Goal: Task Accomplishment & Management: Manage account settings

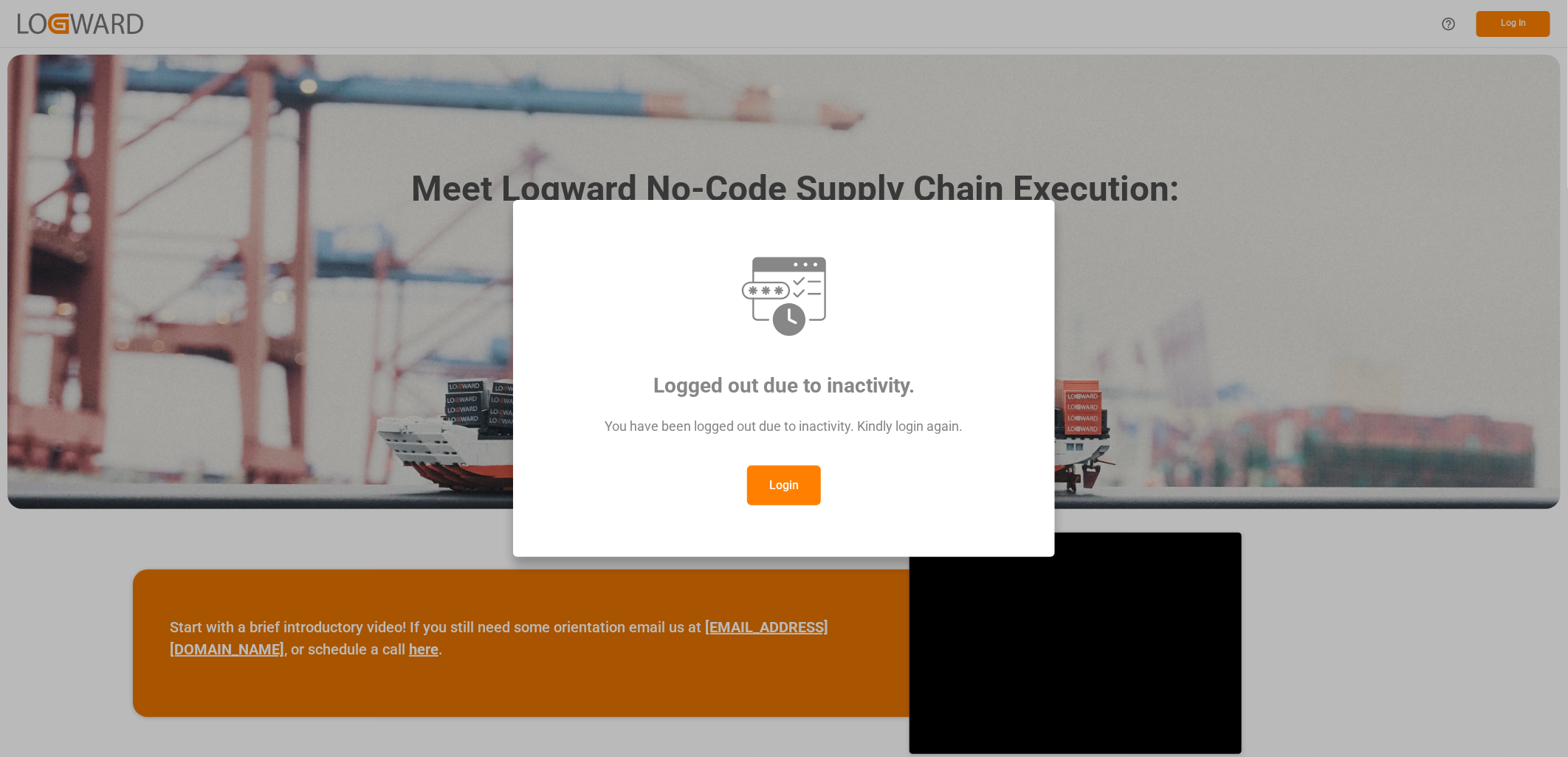
click at [768, 479] on button "Login" at bounding box center [784, 485] width 74 height 40
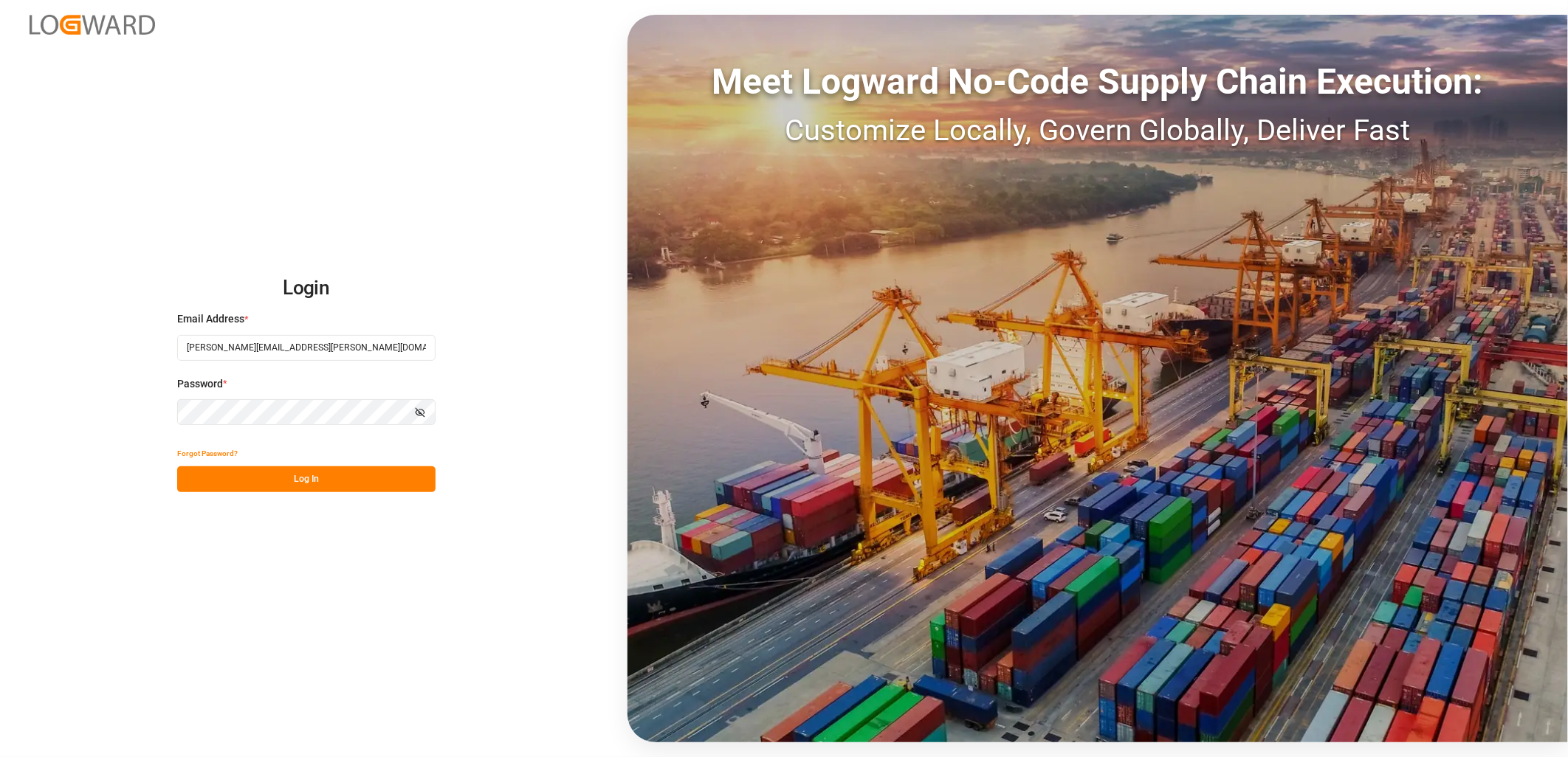
click at [338, 475] on button "Log In" at bounding box center [306, 479] width 259 height 26
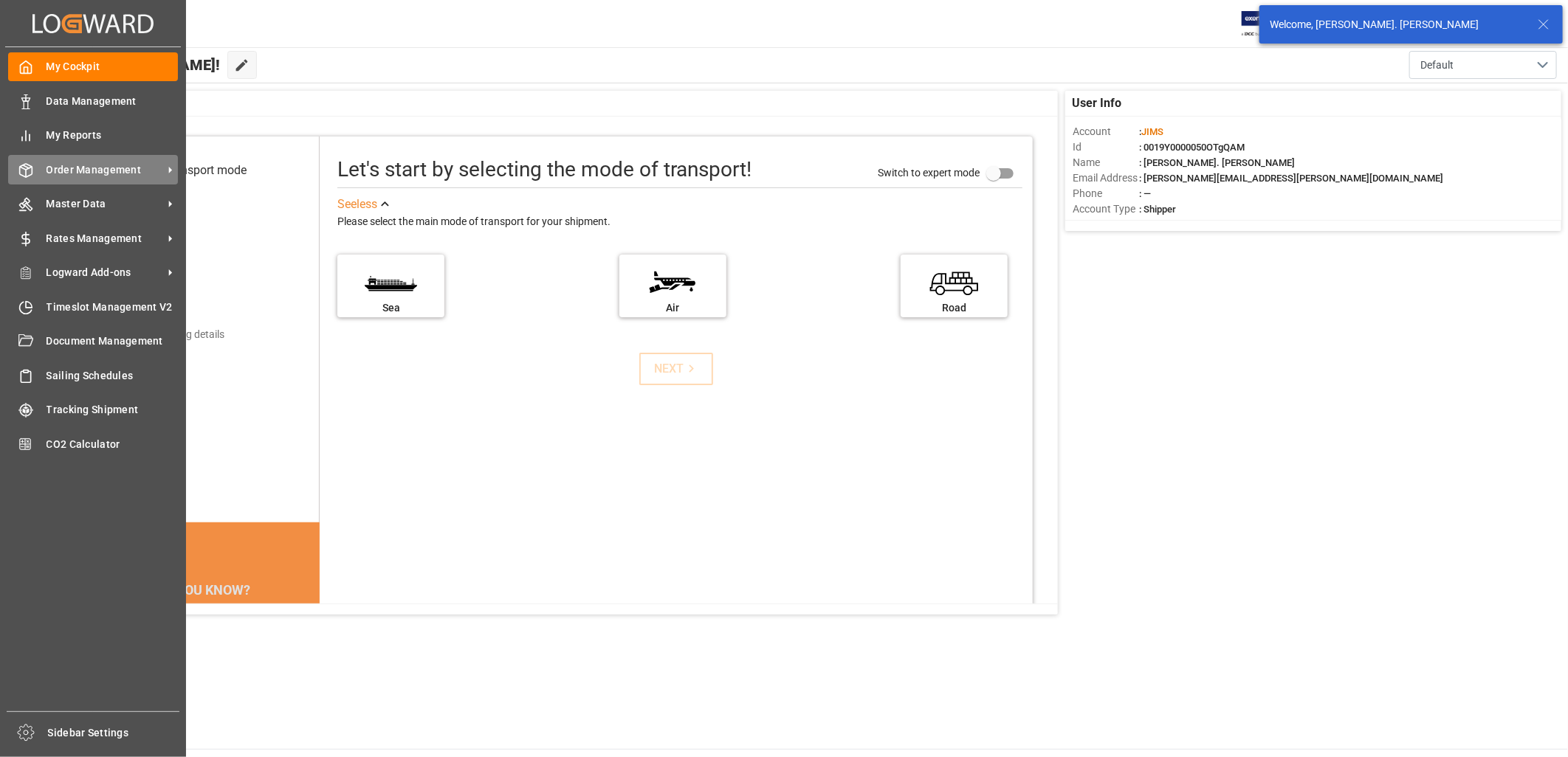
click at [88, 165] on span "Order Management" at bounding box center [105, 169] width 117 height 16
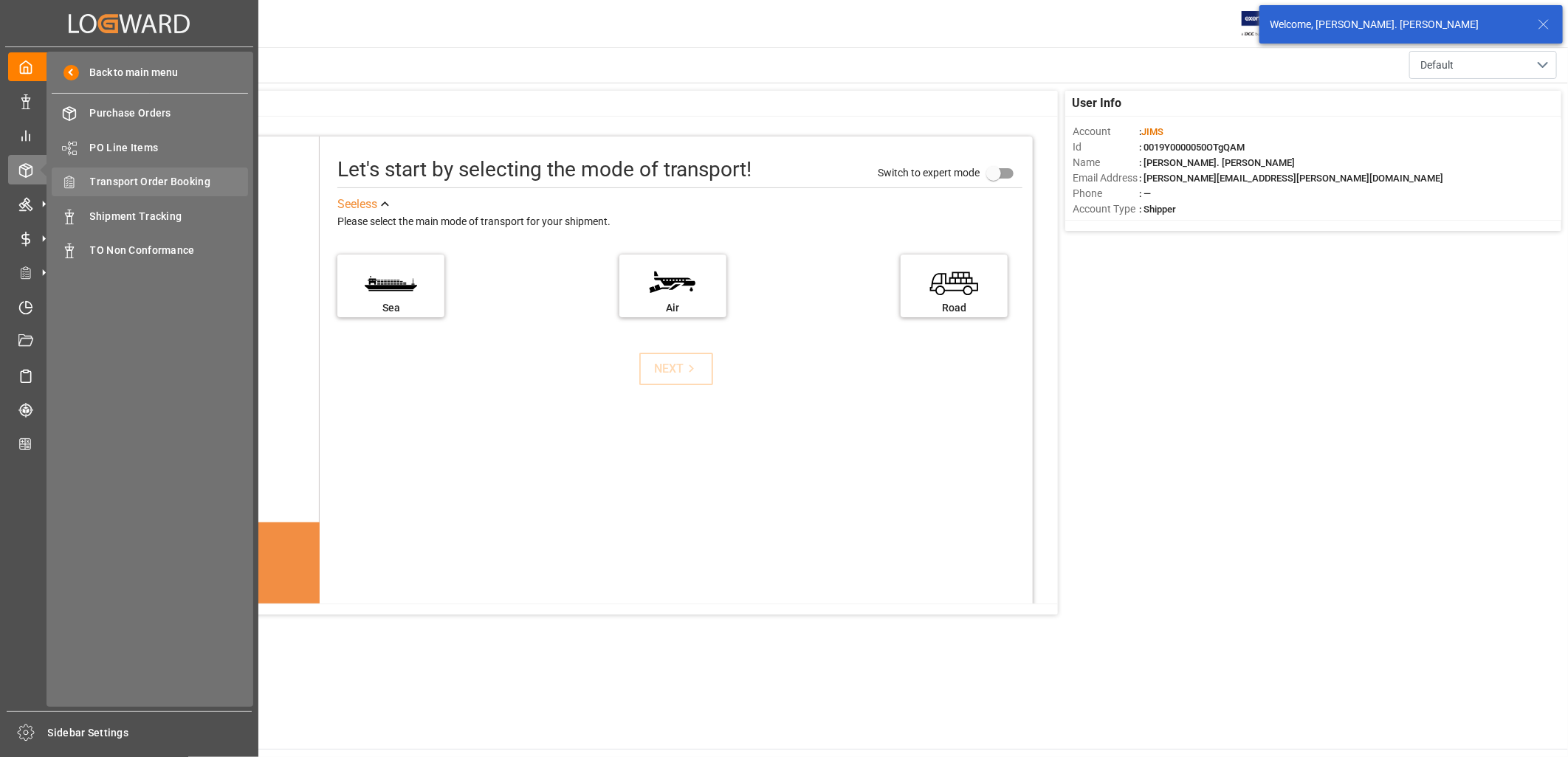
click at [144, 176] on span "Transport Order Booking" at bounding box center [169, 181] width 158 height 16
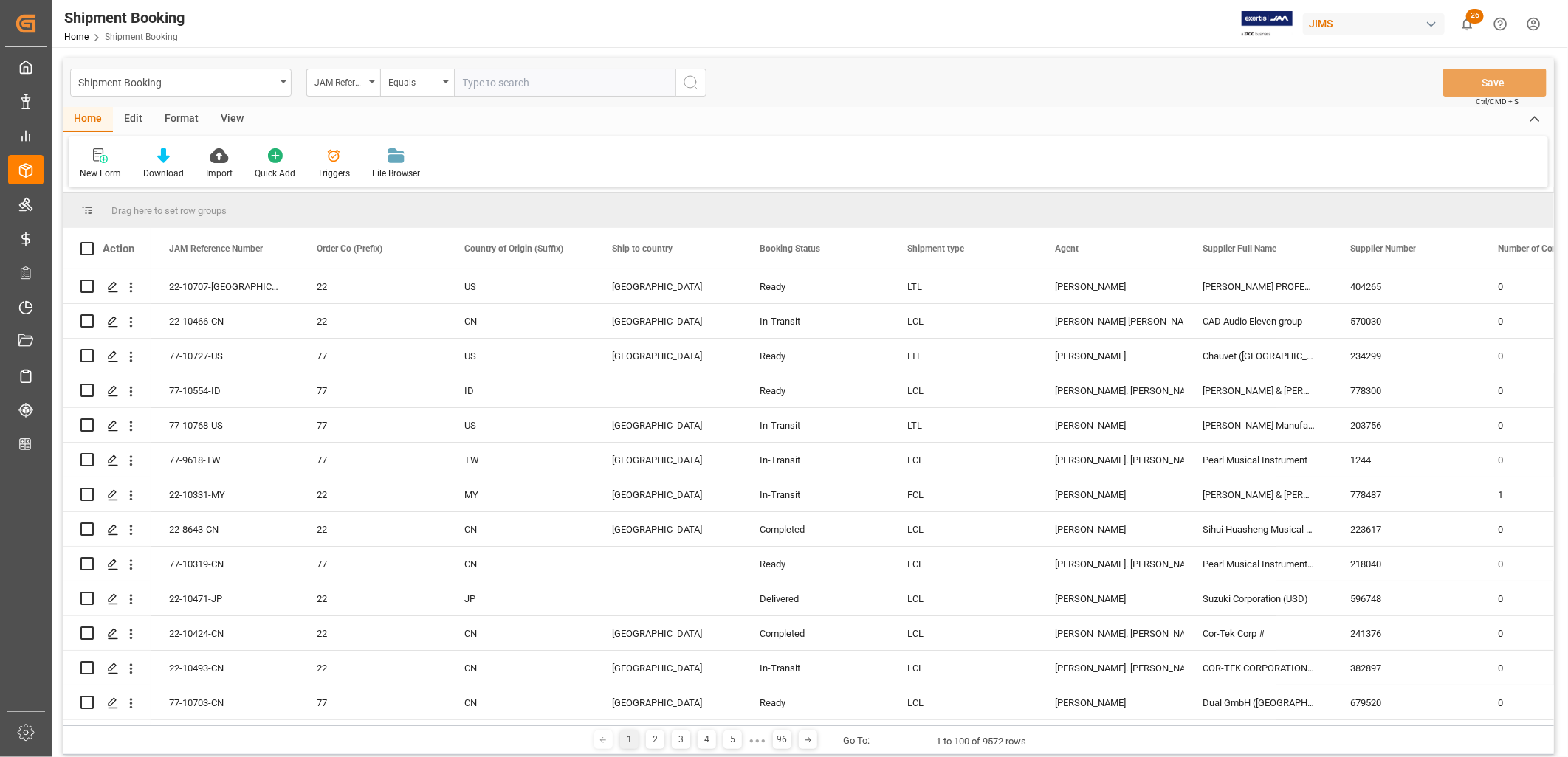
click at [476, 83] on input "text" at bounding box center [564, 83] width 222 height 28
type input "77-10673-TH"
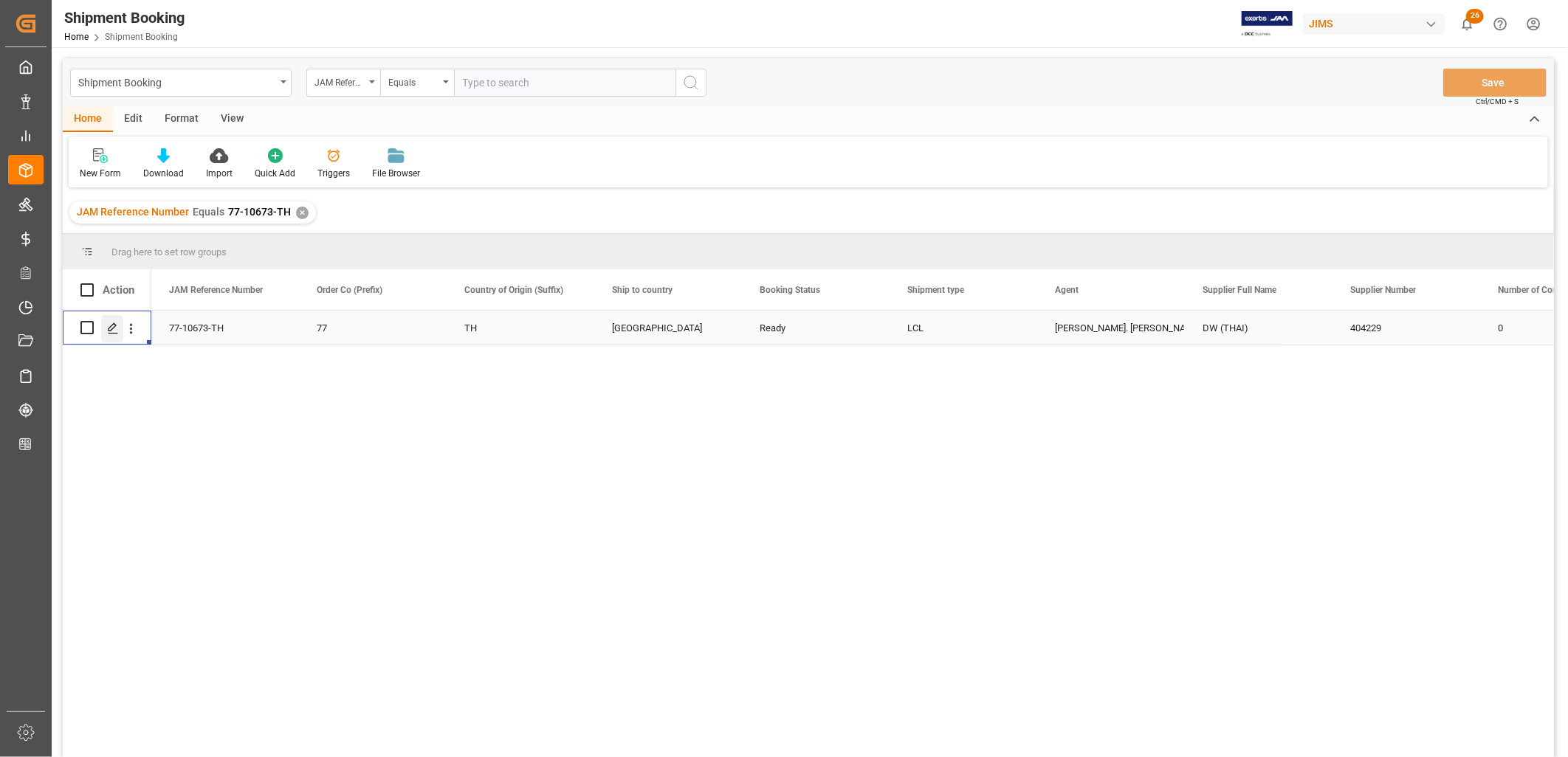
click at [115, 329] on icon "Press SPACE to select this row." at bounding box center [112, 328] width 12 height 12
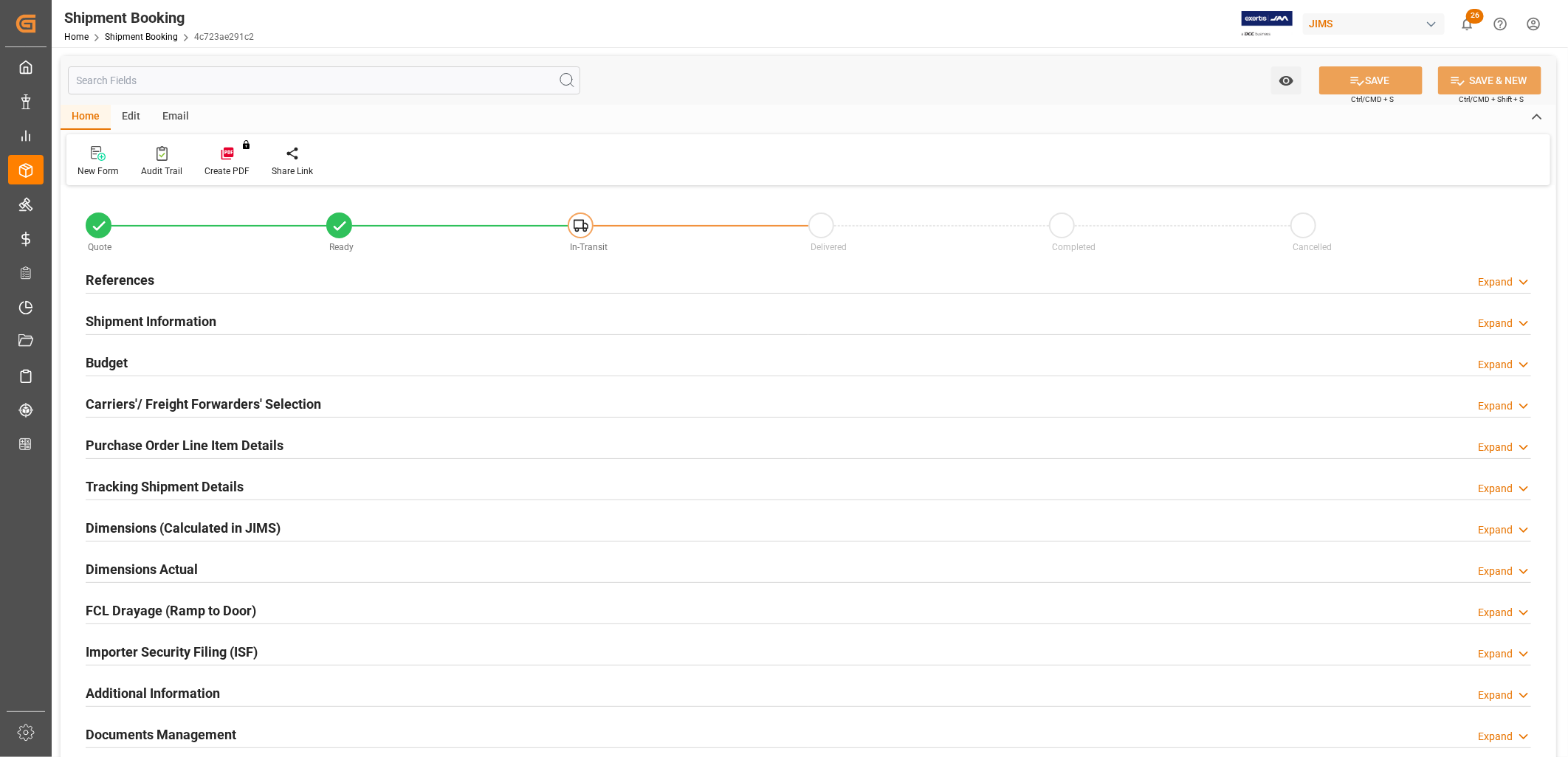
type input "41"
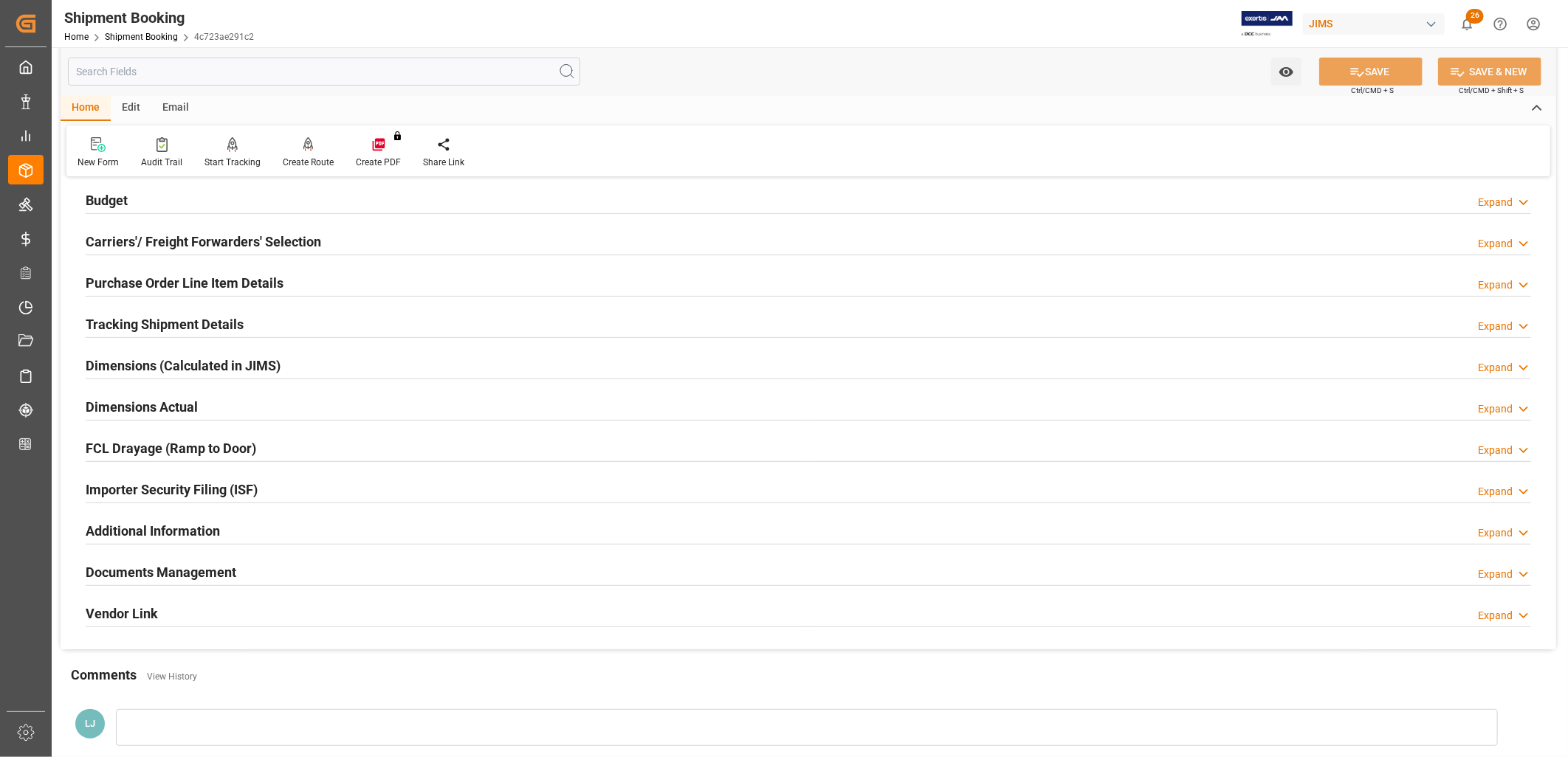
scroll to position [164, 0]
click at [246, 281] on h2 "Purchase Order Line Item Details" at bounding box center [184, 281] width 198 height 20
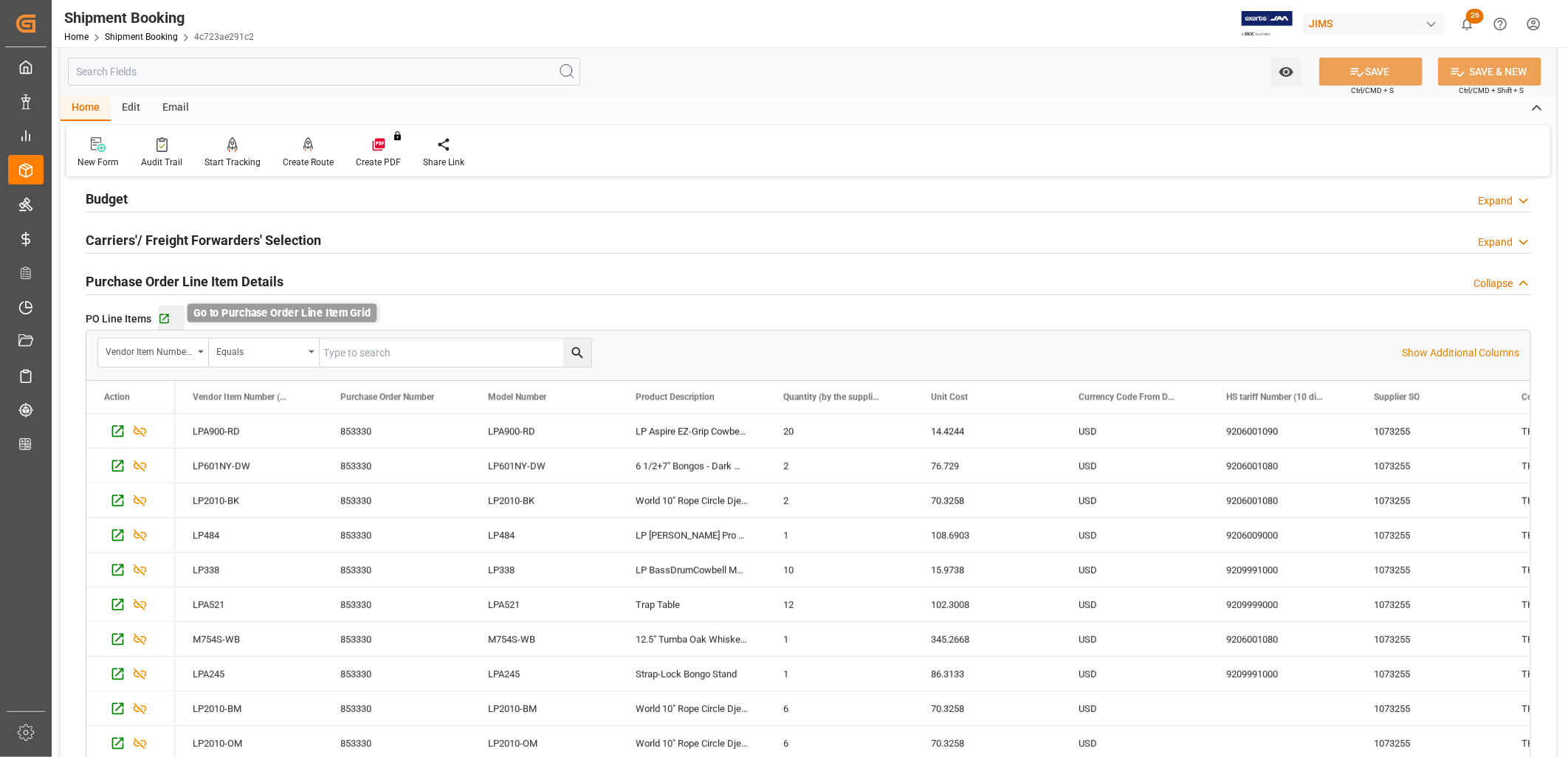
click at [164, 320] on icon "button" at bounding box center [165, 319] width 13 height 13
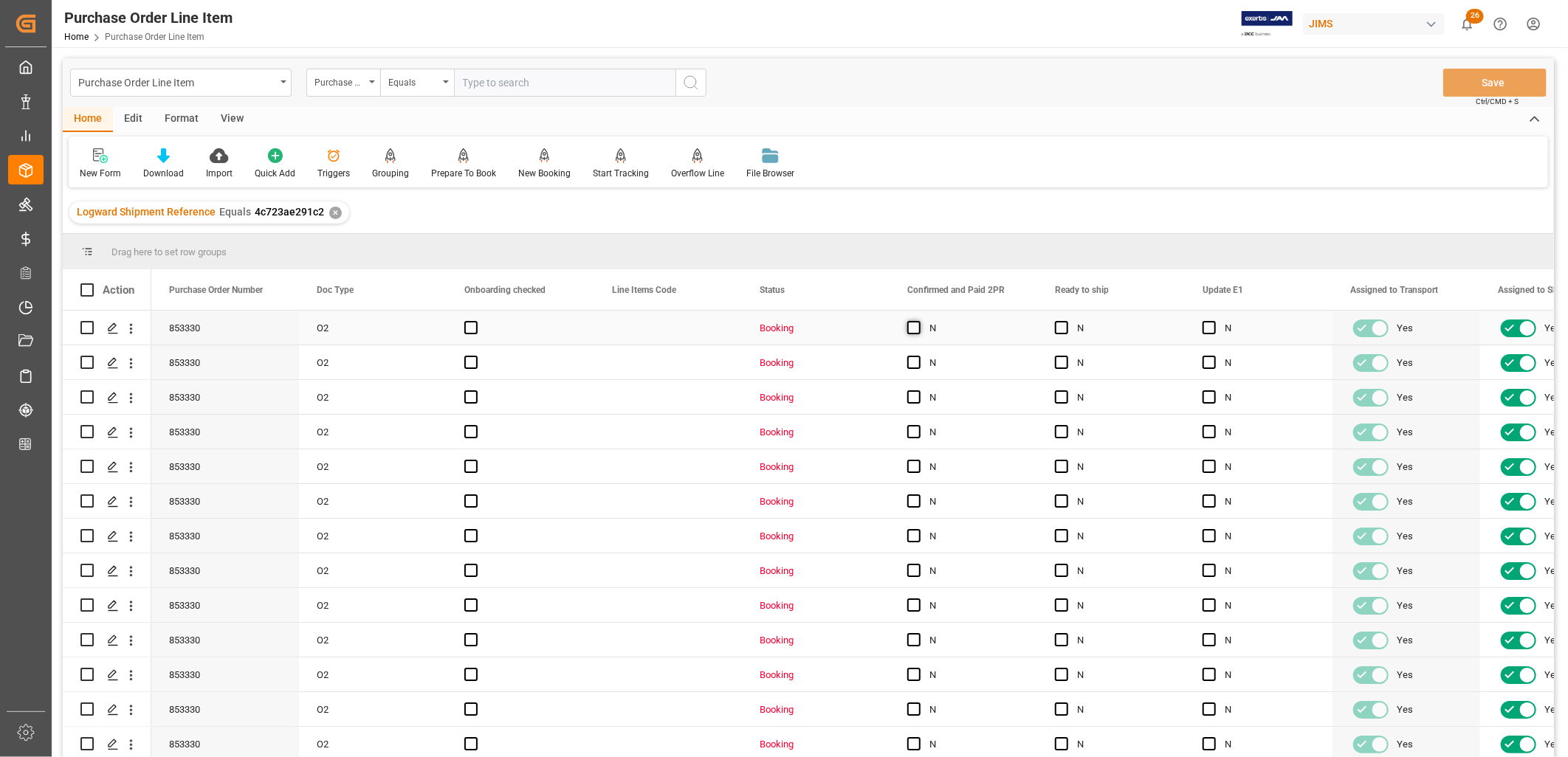
click at [913, 328] on span "Press SPACE to select this row." at bounding box center [914, 327] width 13 height 13
click at [918, 321] on input "Press SPACE to select this row." at bounding box center [918, 321] width 0 height 0
click at [962, 329] on div "Y" at bounding box center [974, 328] width 90 height 34
click at [1493, 76] on button "Save" at bounding box center [1494, 83] width 103 height 28
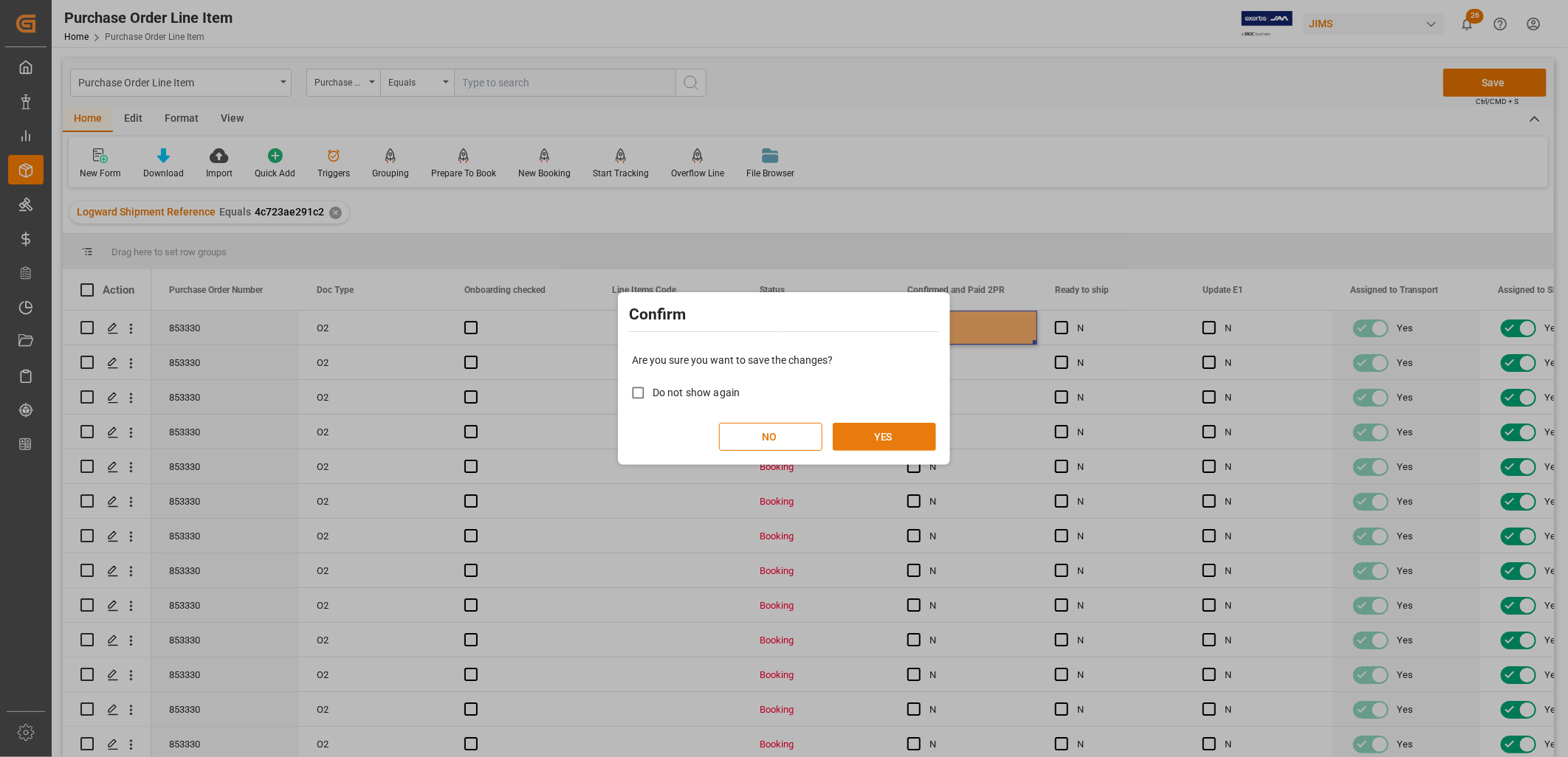
click at [905, 430] on button "YES" at bounding box center [884, 437] width 103 height 28
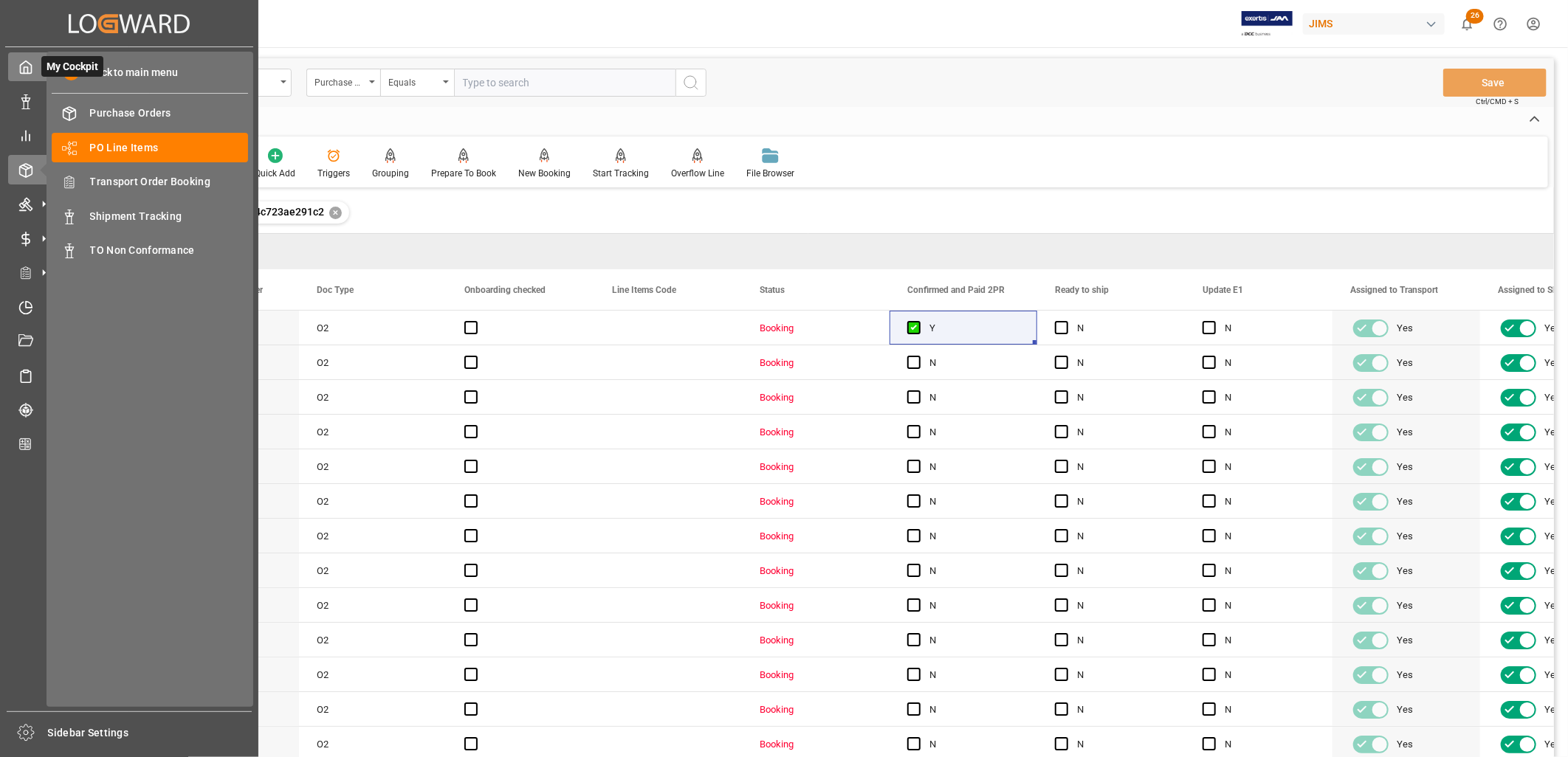
click at [27, 70] on polyline at bounding box center [26, 70] width 4 height 6
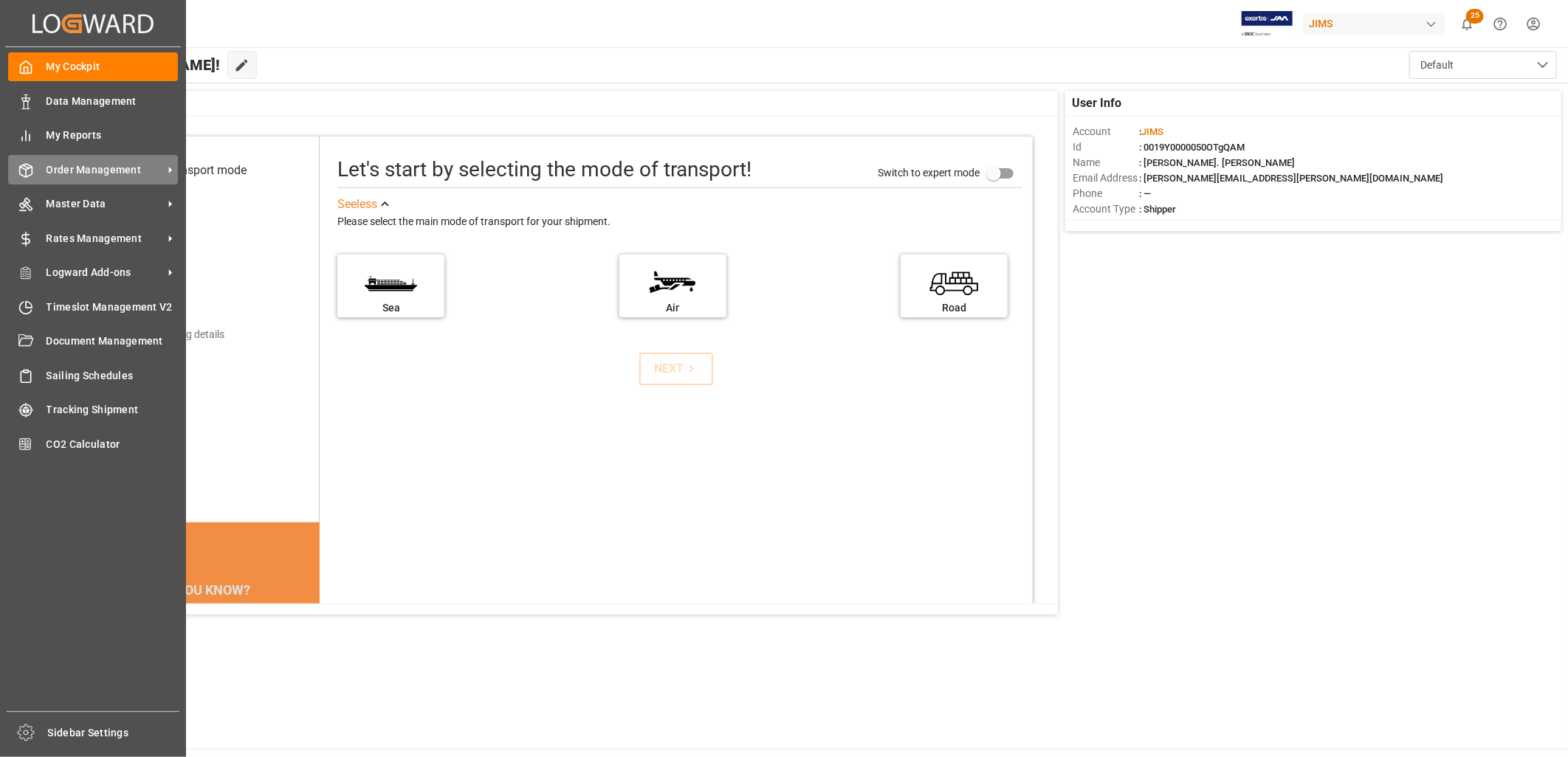
click at [133, 165] on span "Order Management" at bounding box center [105, 169] width 117 height 16
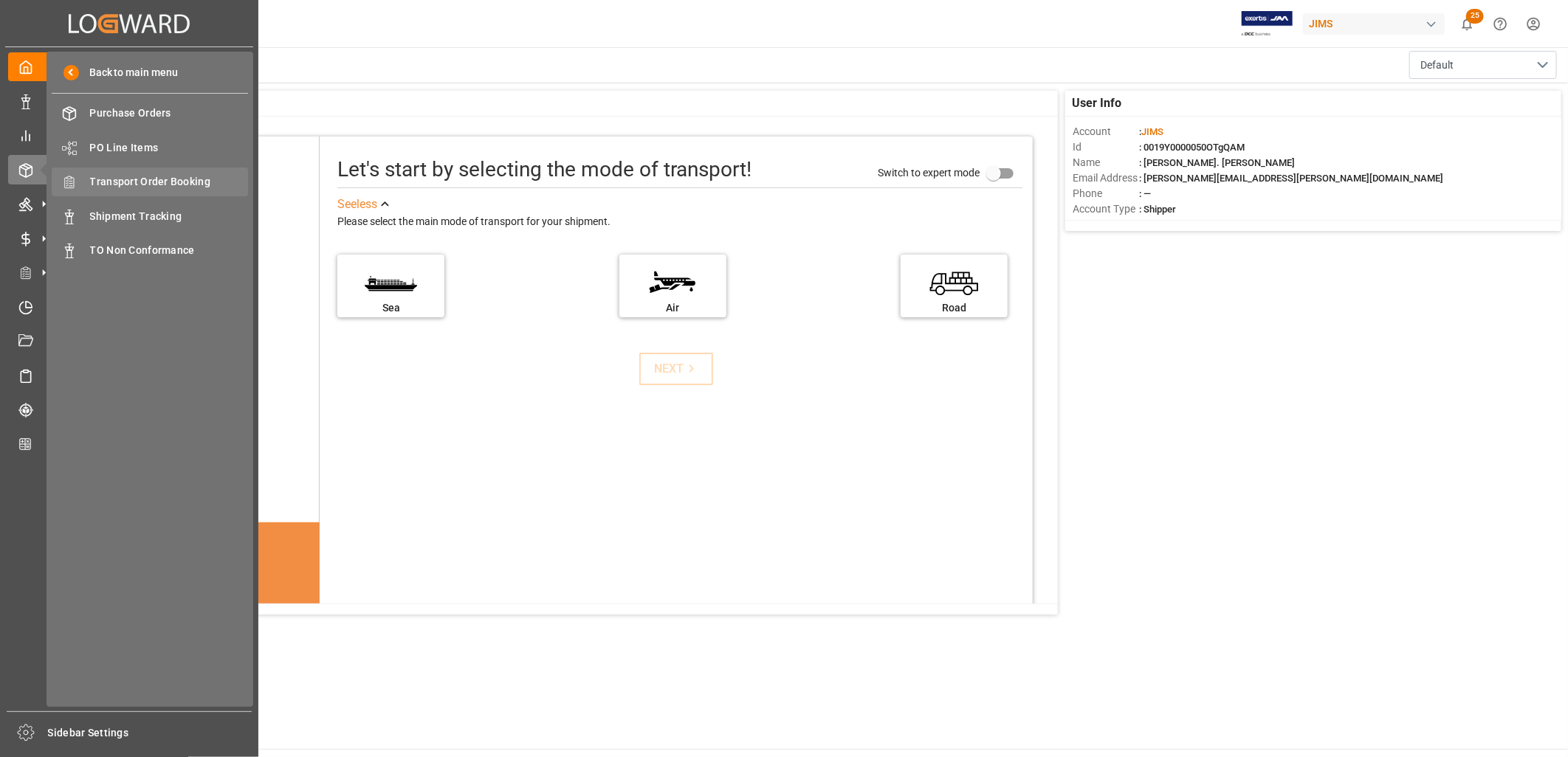
click at [167, 178] on span "Transport Order Booking" at bounding box center [169, 181] width 158 height 16
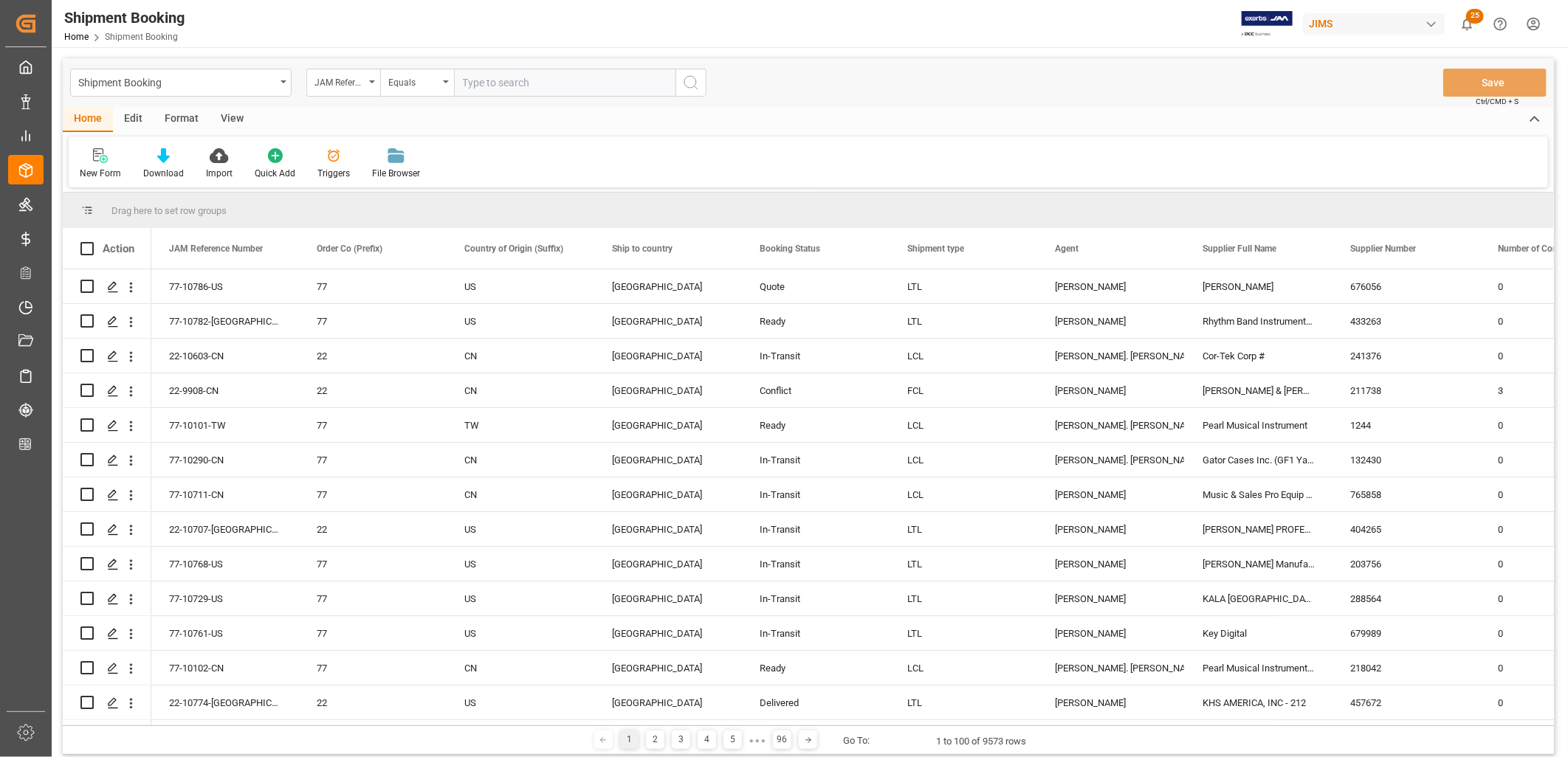
click at [484, 70] on input "text" at bounding box center [564, 83] width 222 height 28
type input "77-9619-CN"
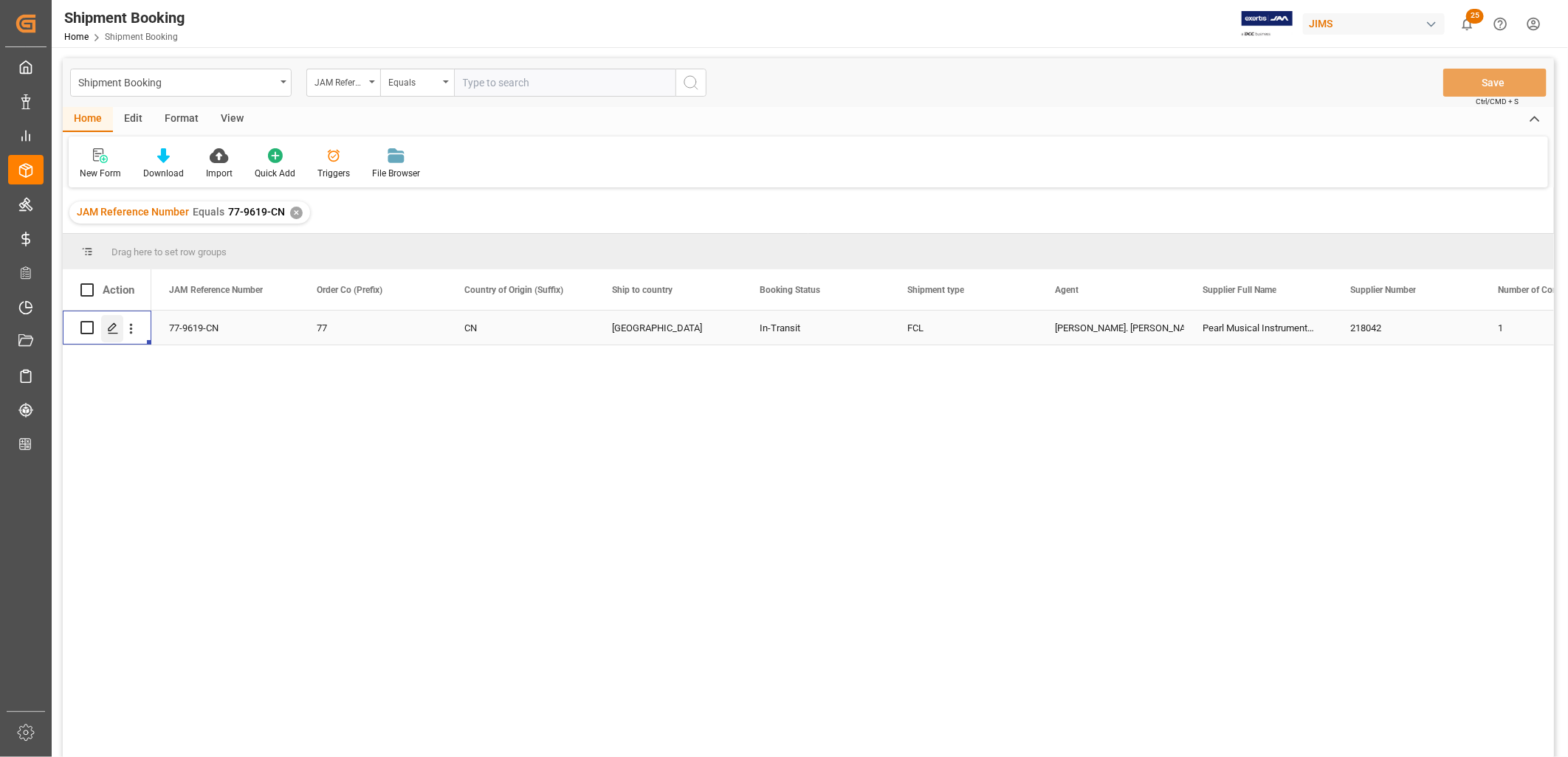
click at [110, 327] on icon "Press SPACE to select this row." at bounding box center [112, 328] width 12 height 12
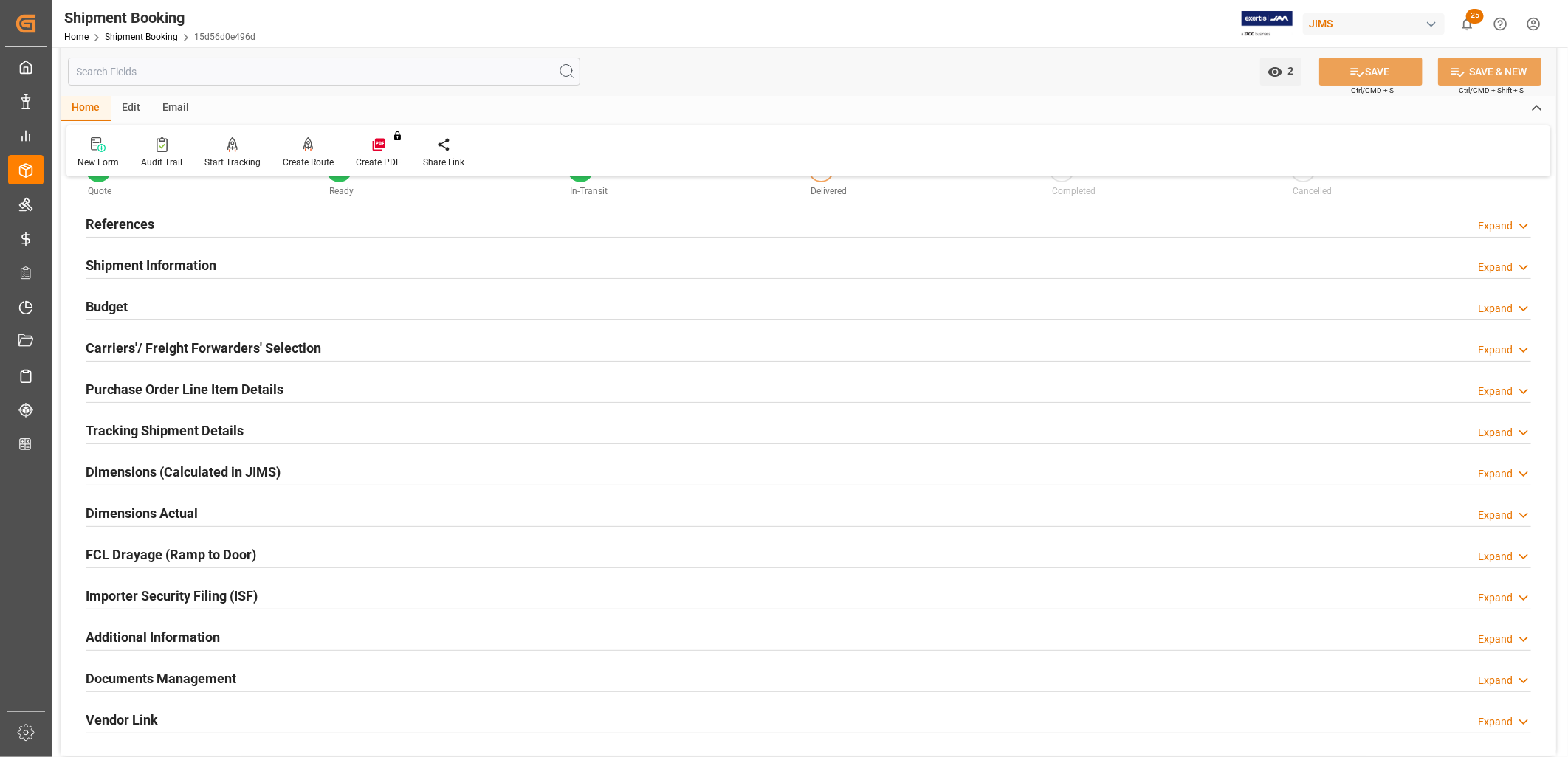
scroll to position [164, 0]
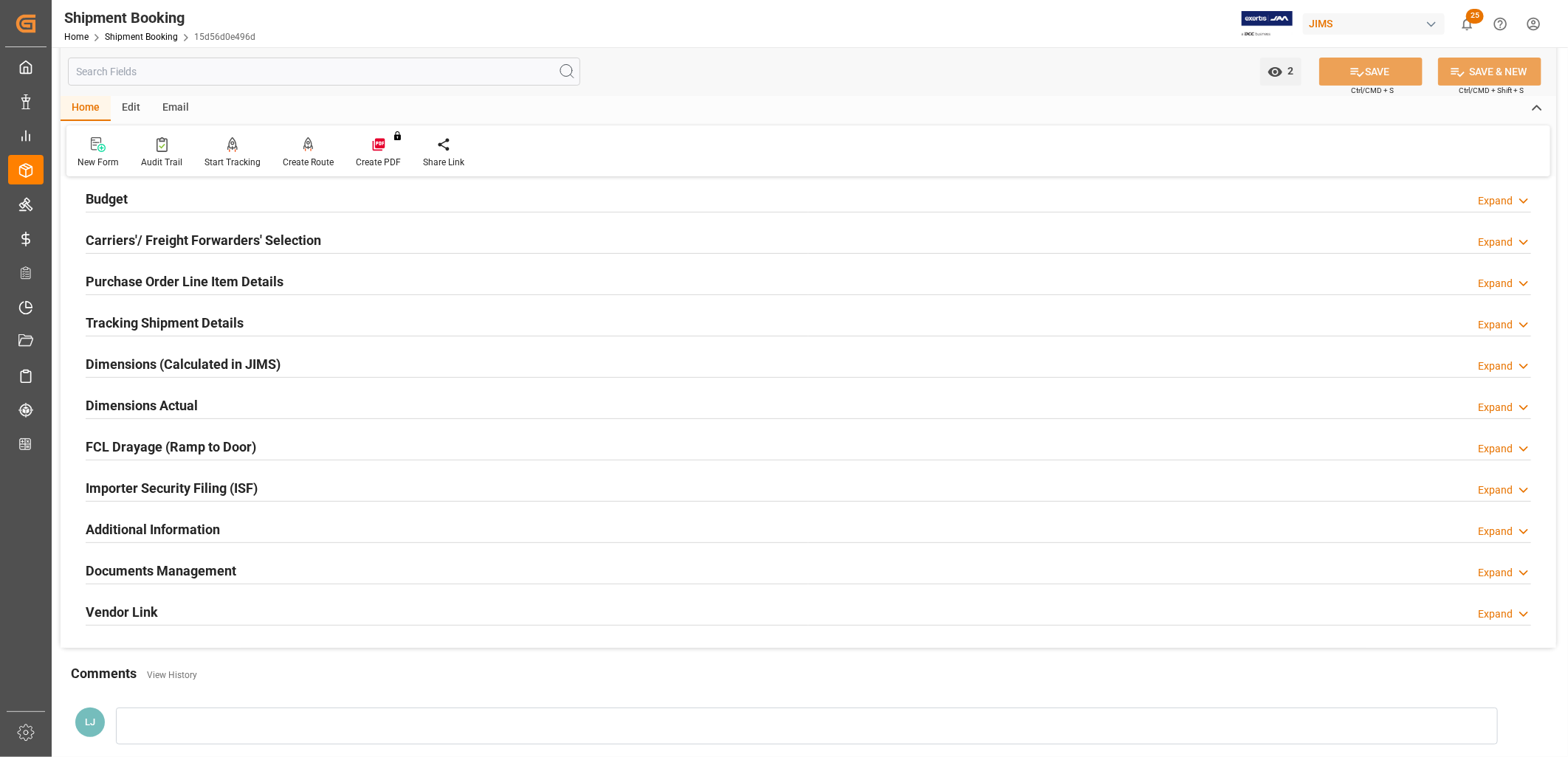
click at [195, 568] on h2 "Documents Management" at bounding box center [161, 571] width 151 height 20
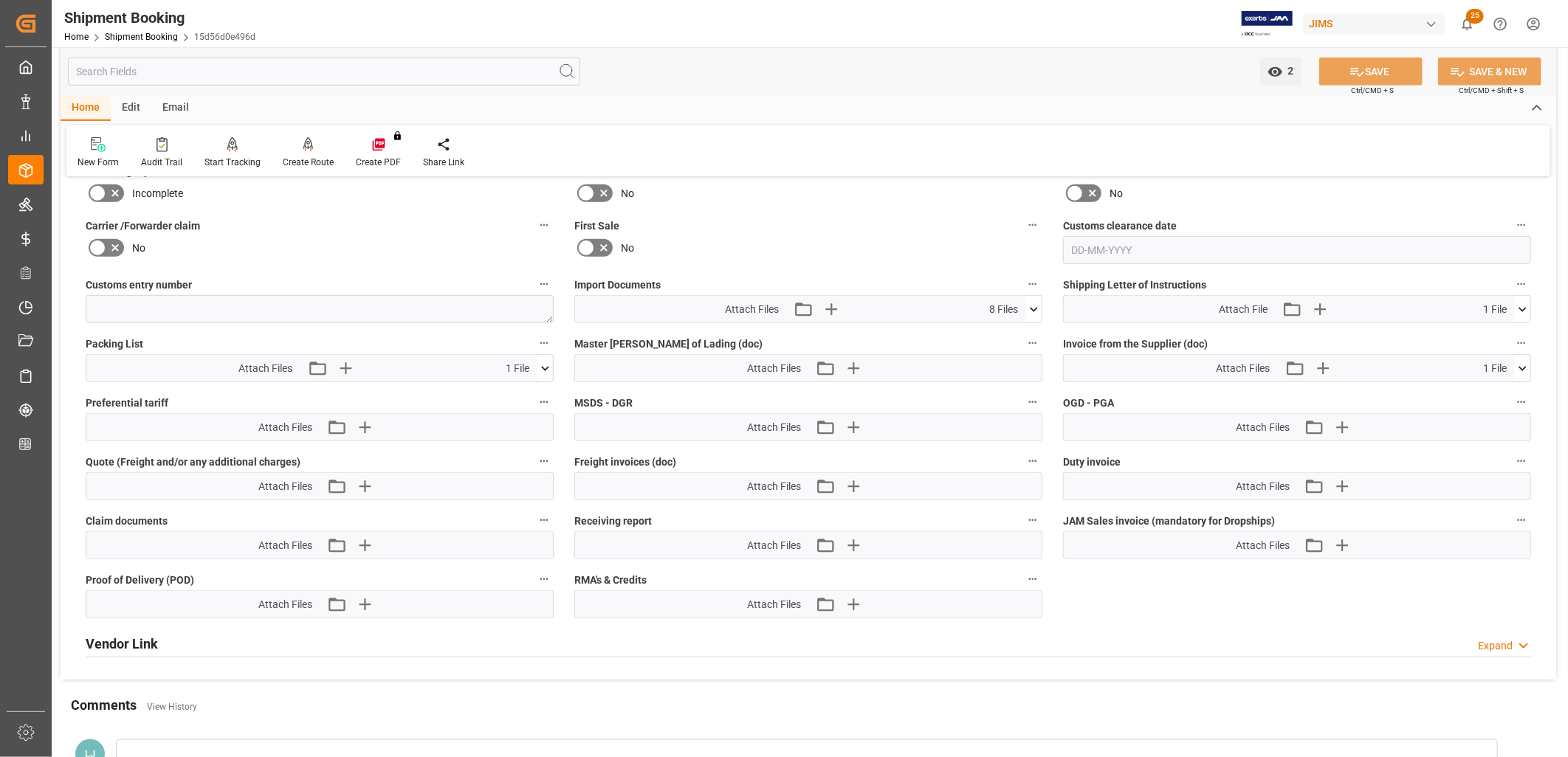
scroll to position [738, 0]
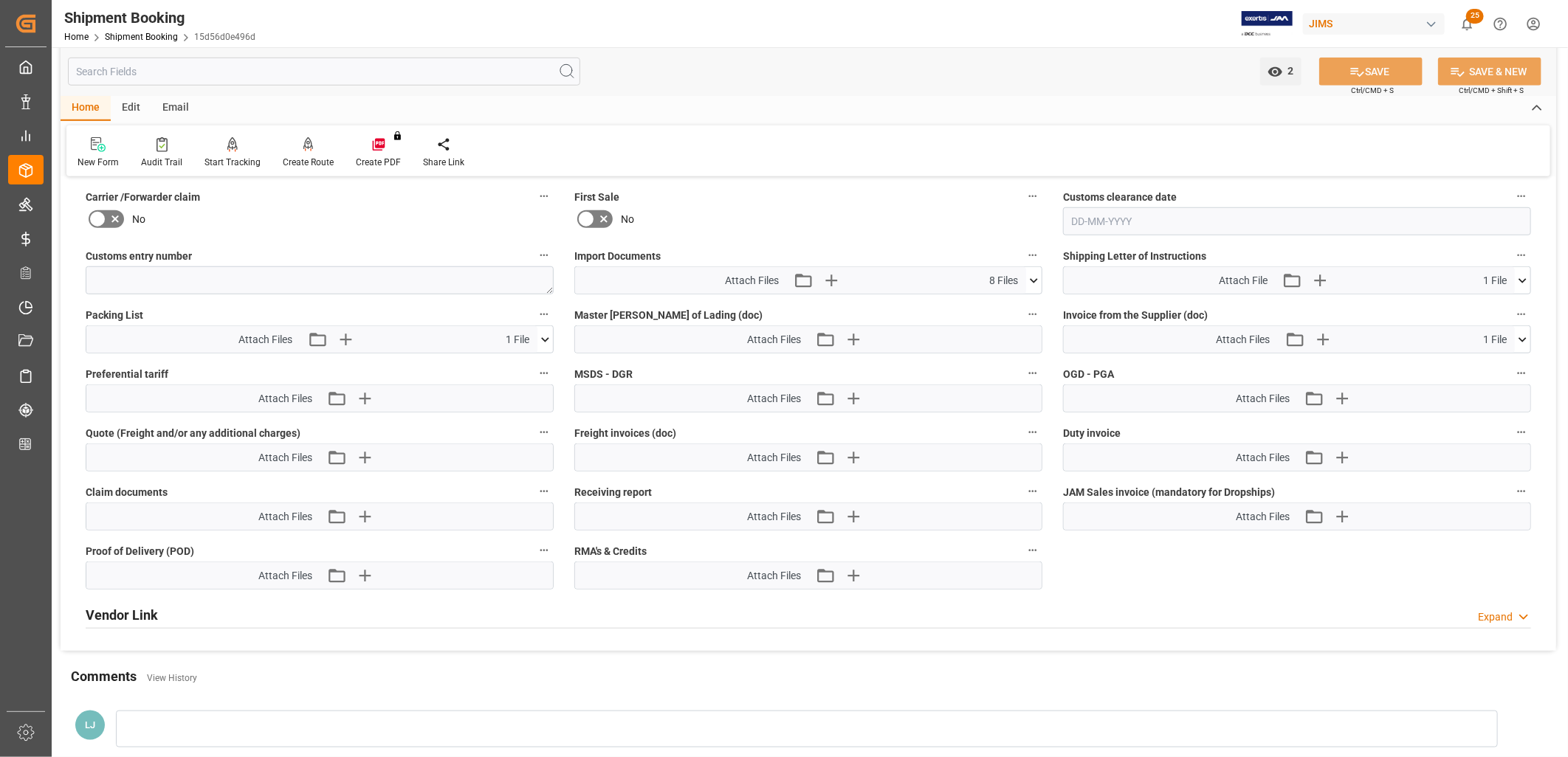
click at [1033, 278] on icon at bounding box center [1033, 280] width 8 height 5
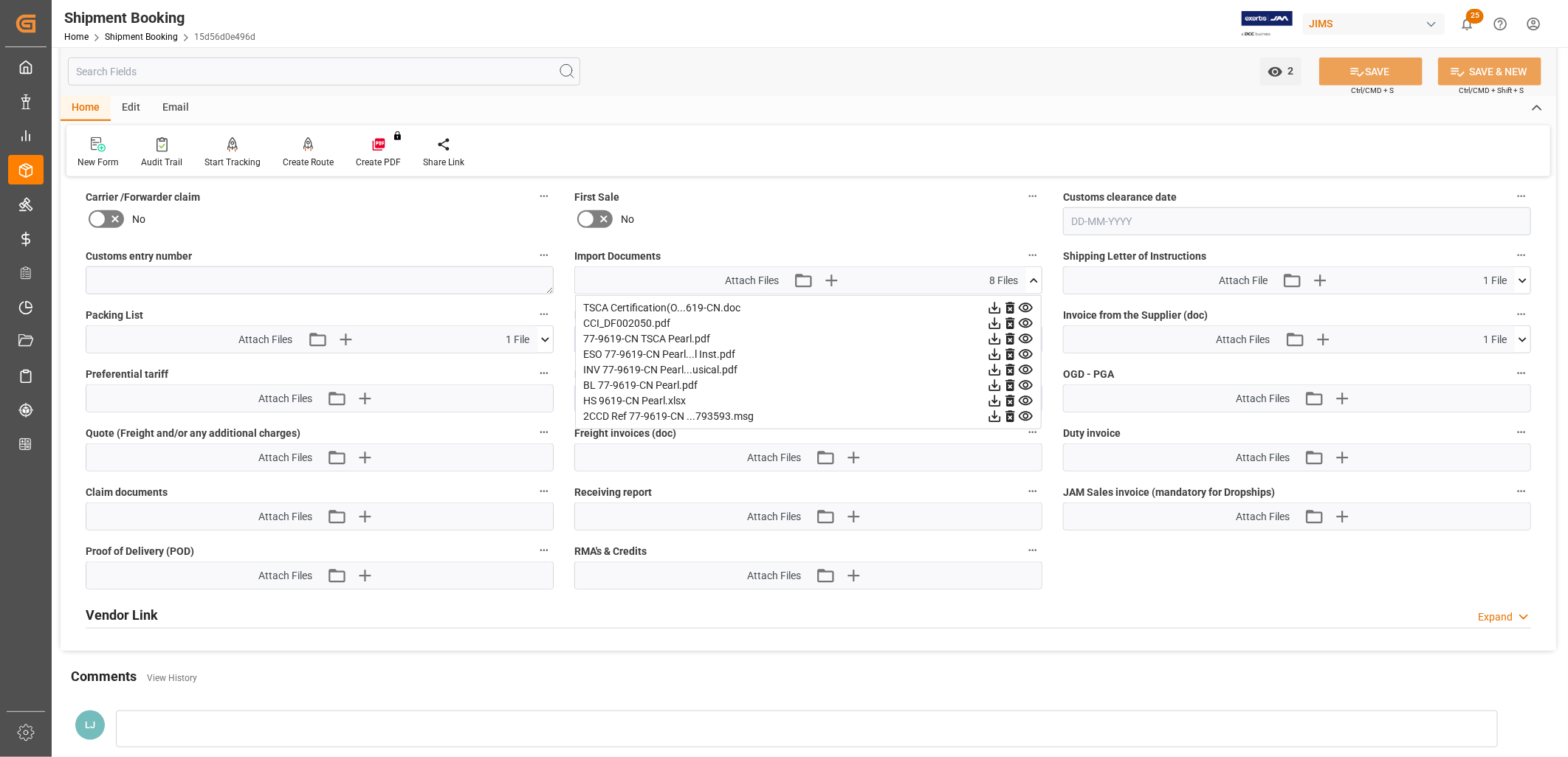
click at [1033, 278] on icon at bounding box center [1033, 281] width 16 height 16
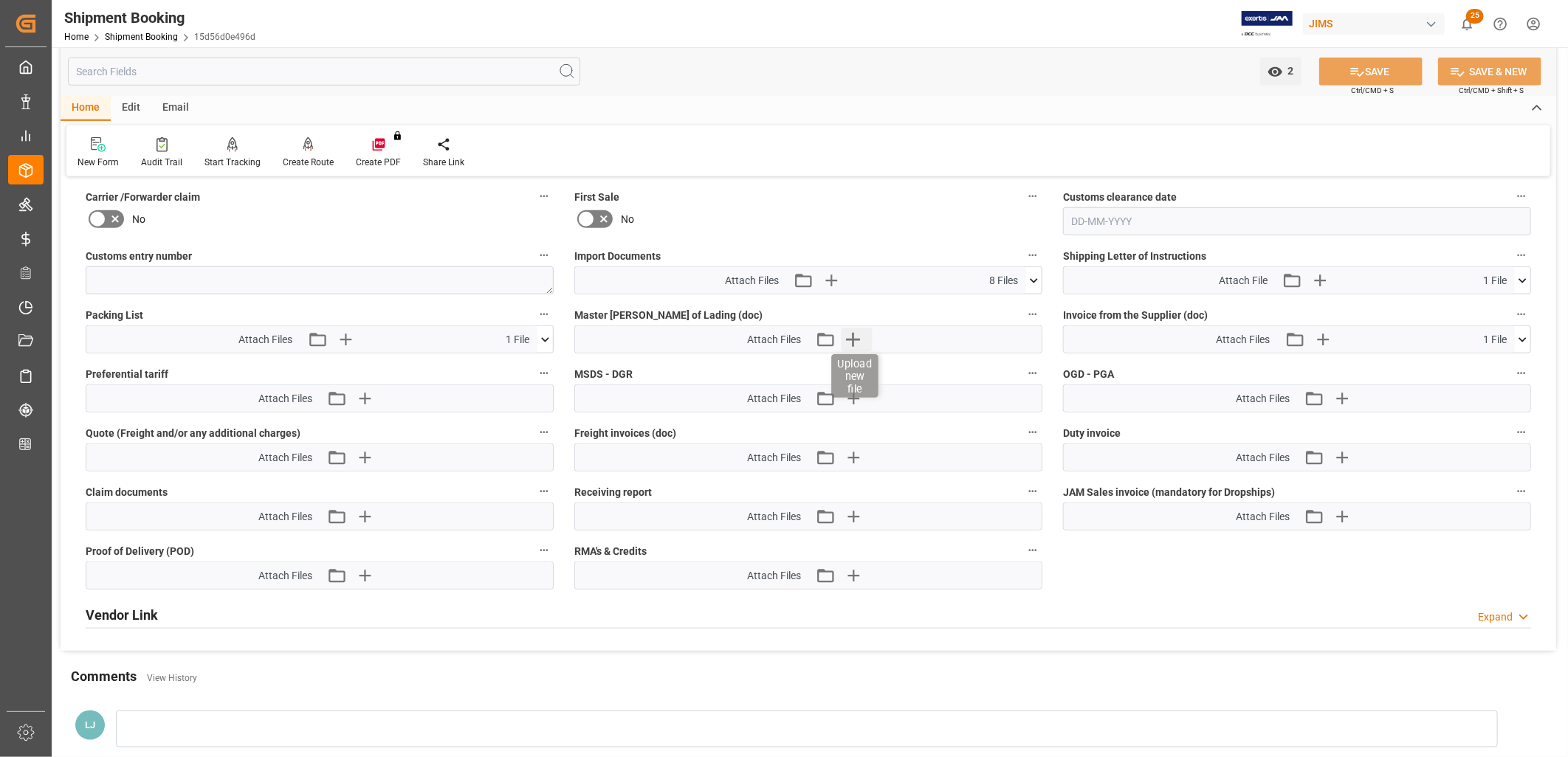
click at [852, 338] on icon "button" at bounding box center [853, 339] width 24 height 24
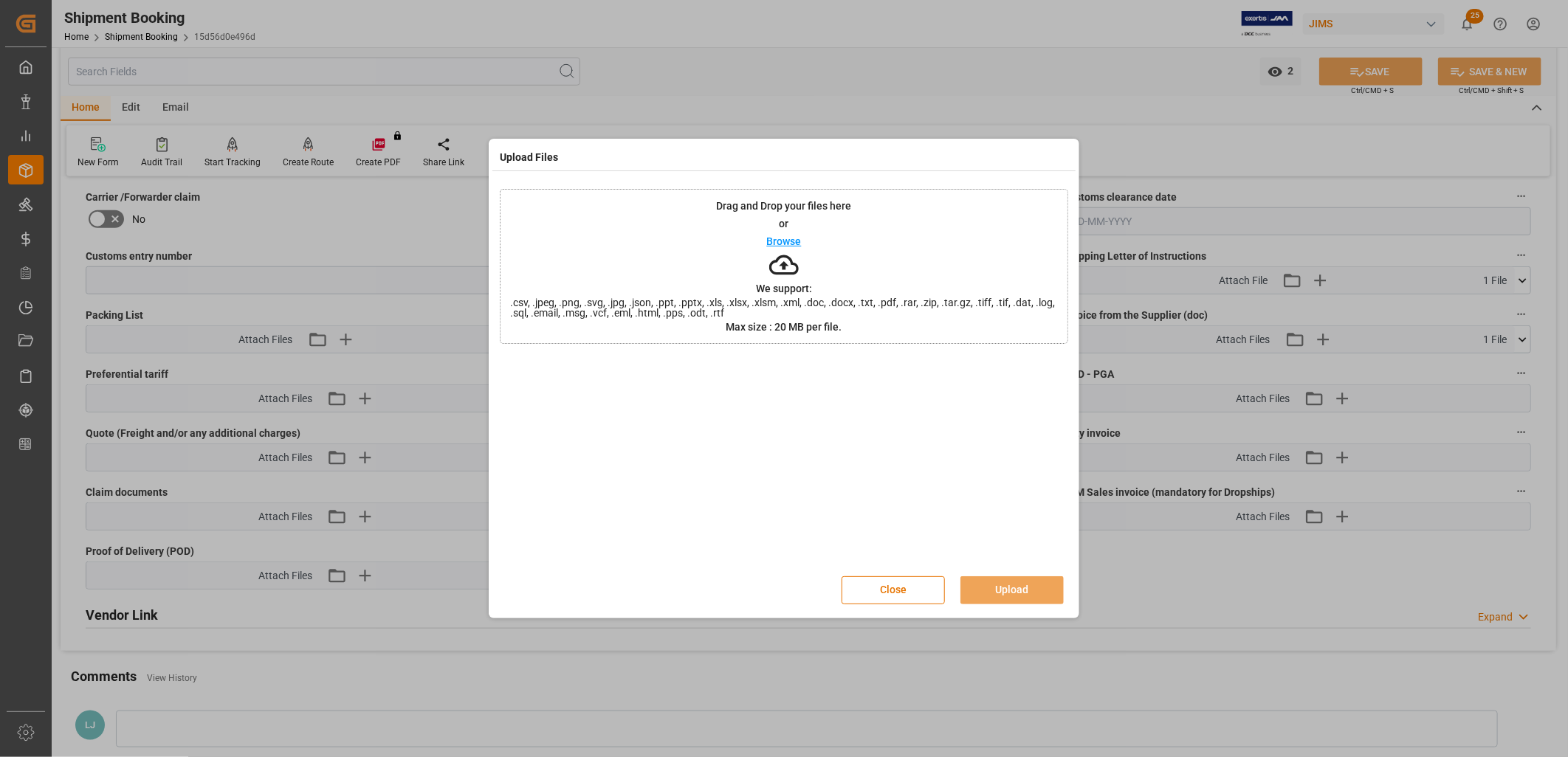
click at [789, 244] on p "Browse" at bounding box center [784, 241] width 35 height 10
click at [1020, 588] on button "Upload" at bounding box center [1012, 591] width 103 height 28
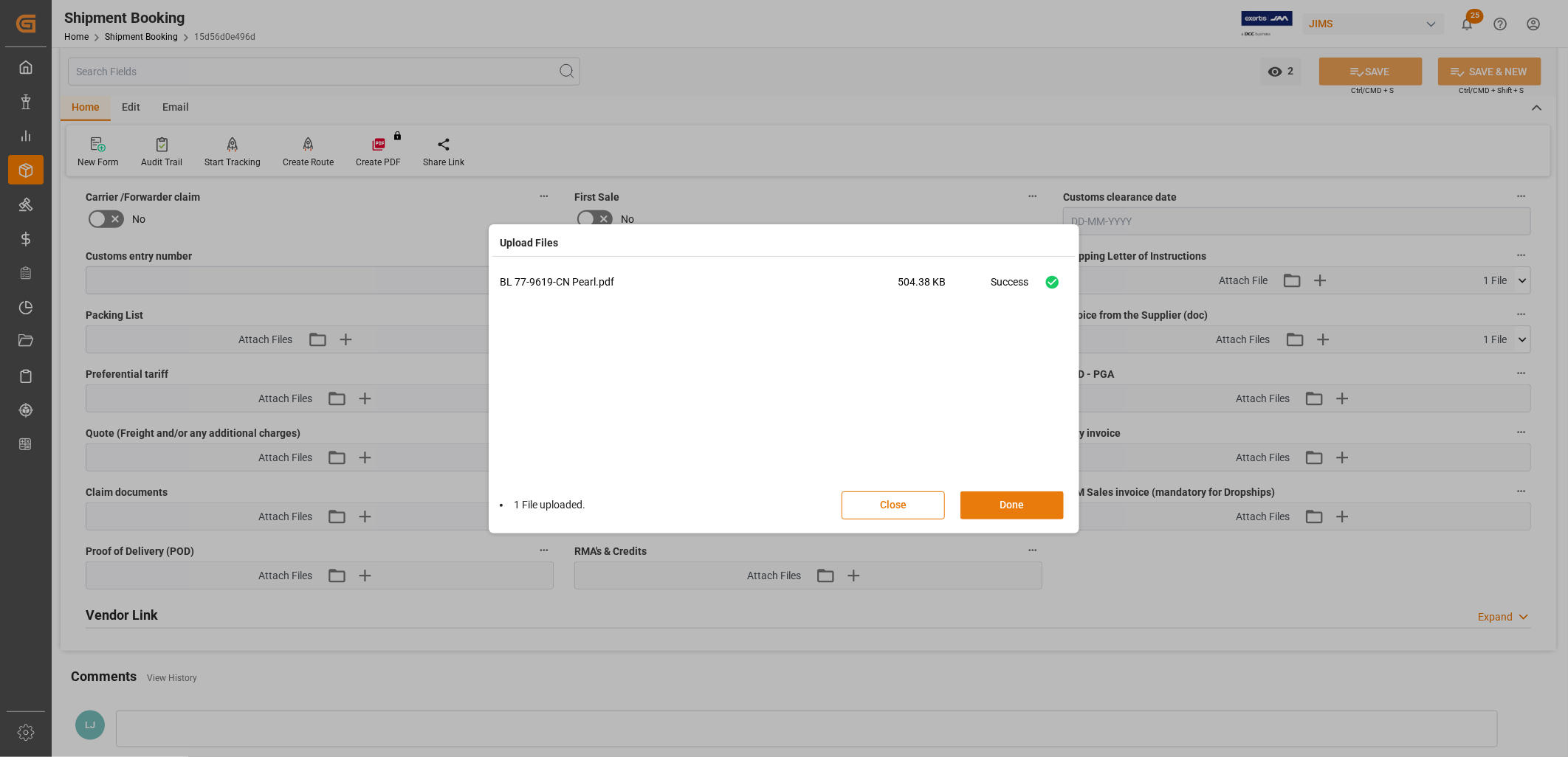
click at [1030, 510] on button "Done" at bounding box center [1012, 505] width 103 height 28
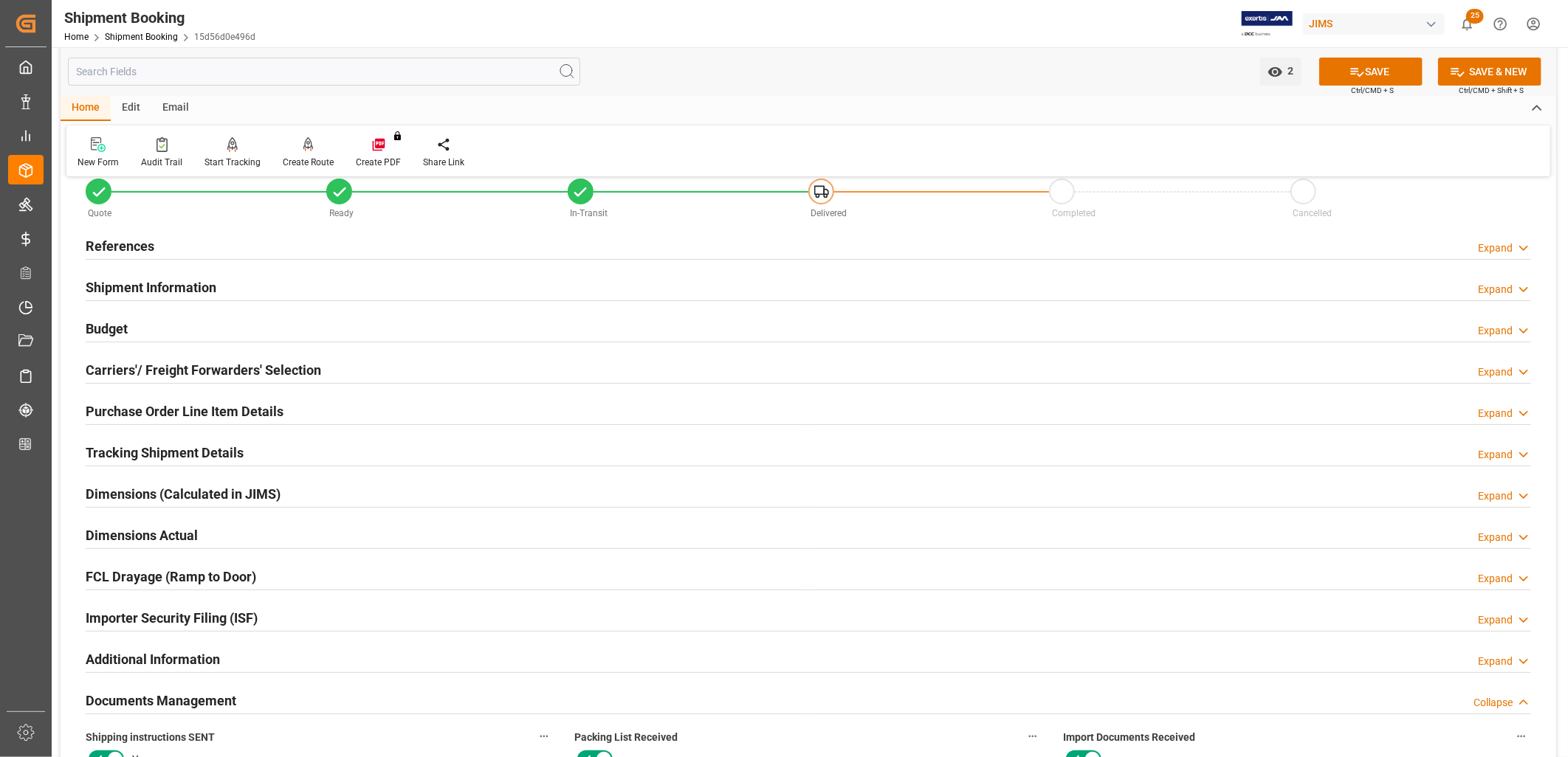
scroll to position [0, 0]
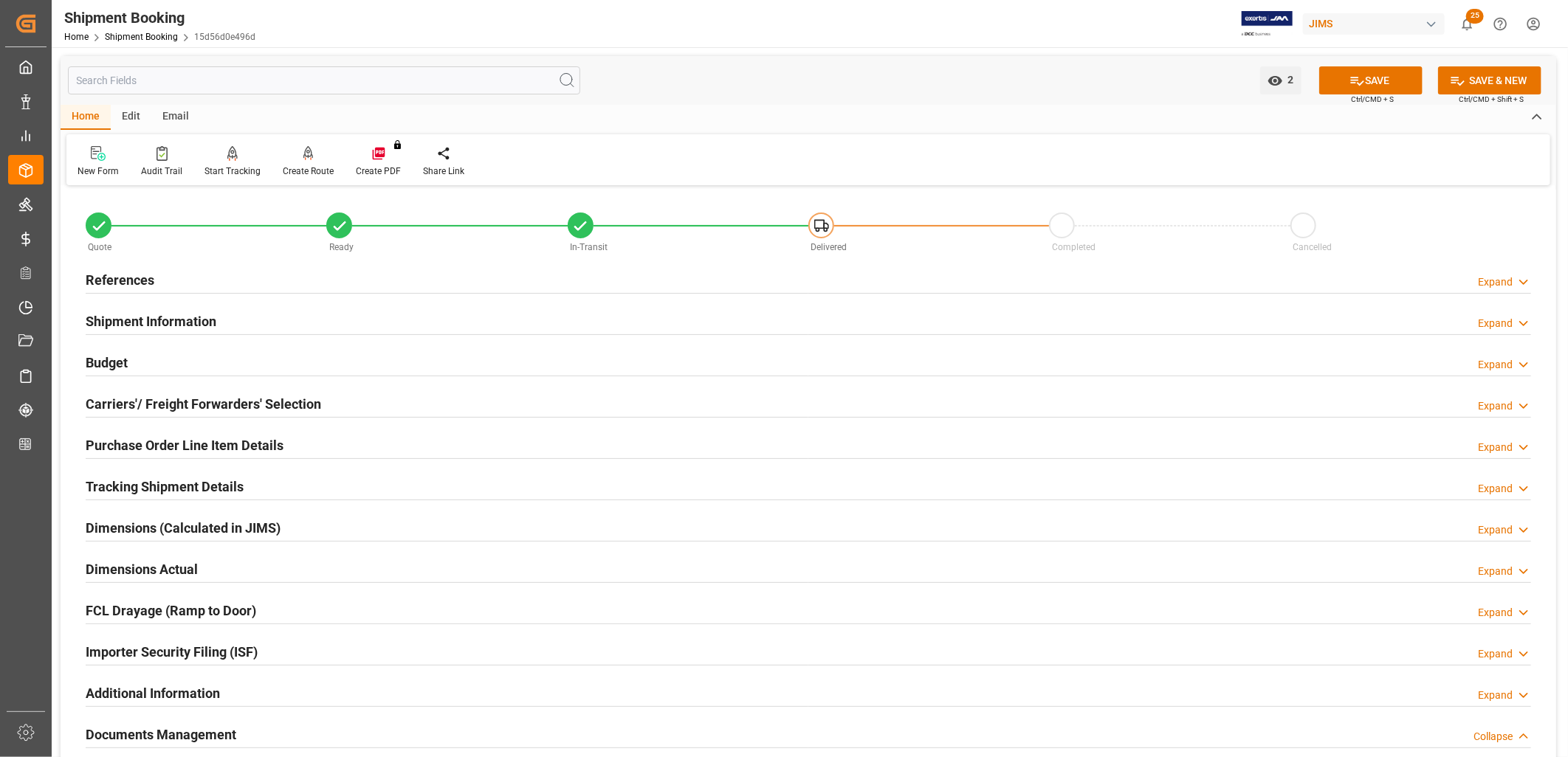
click at [116, 276] on h2 "References" at bounding box center [120, 281] width 69 height 20
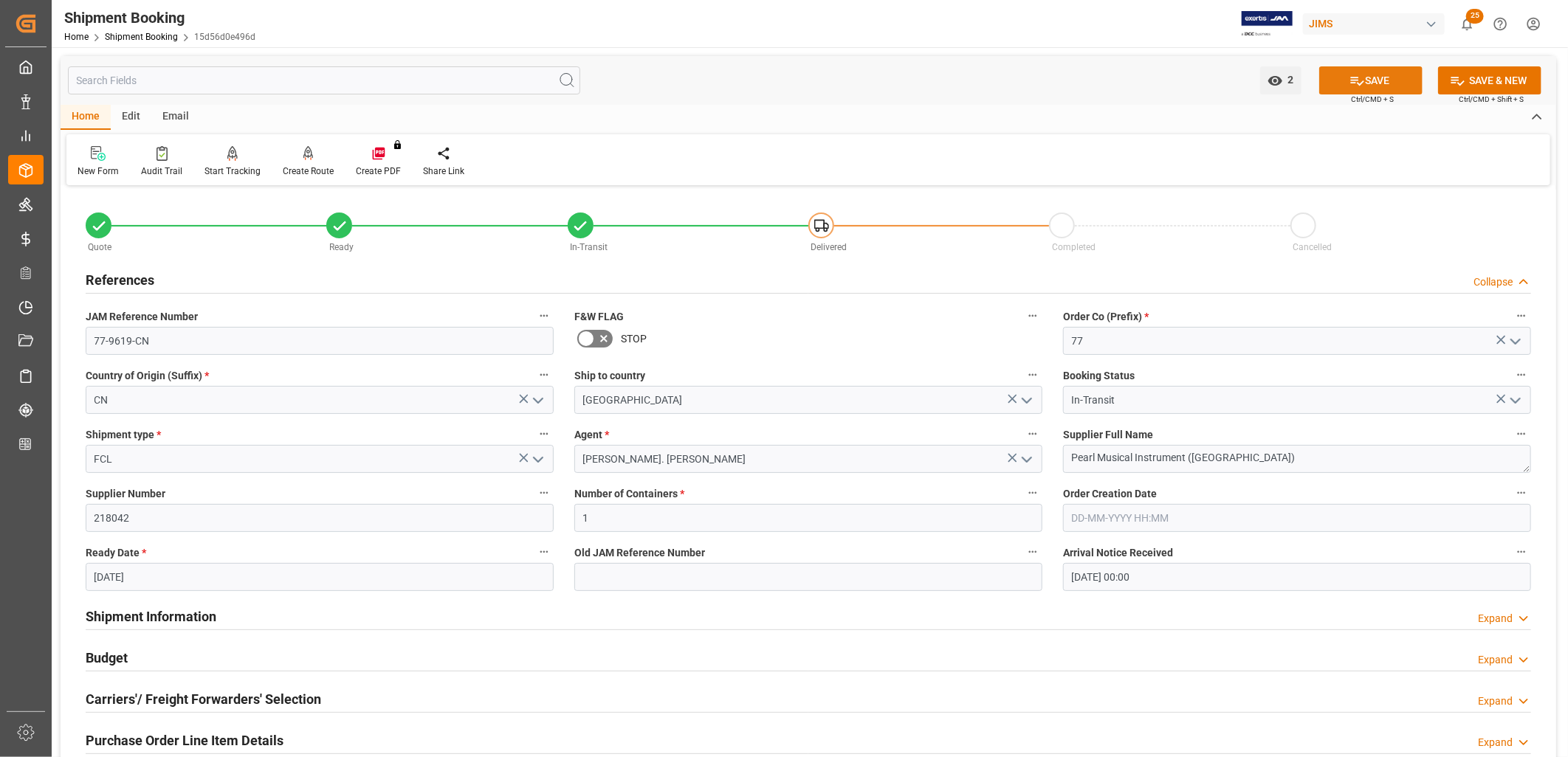
click at [1394, 76] on button "SAVE" at bounding box center [1371, 80] width 103 height 28
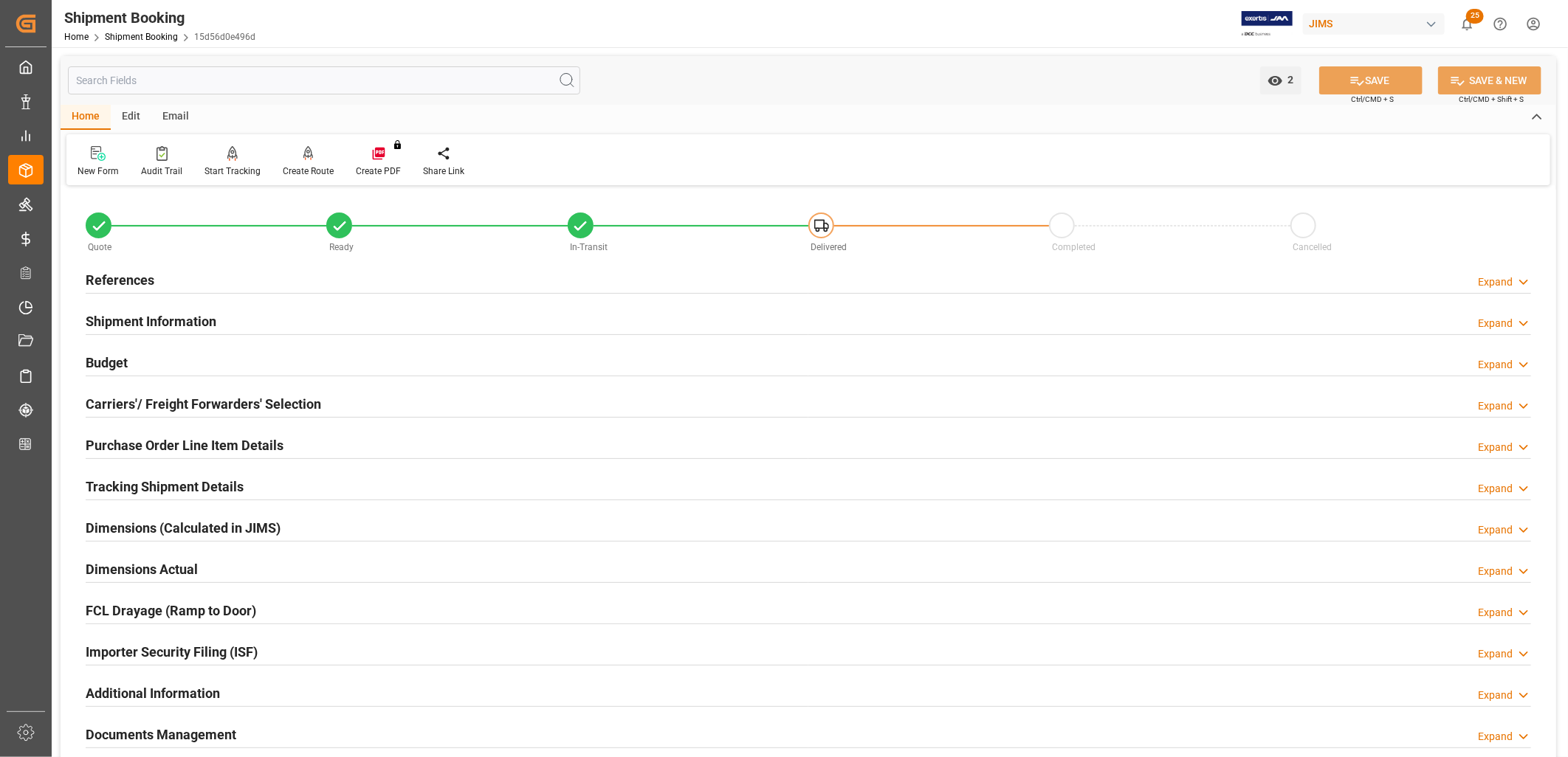
click at [222, 481] on h2 "Tracking Shipment Details" at bounding box center [165, 487] width 158 height 20
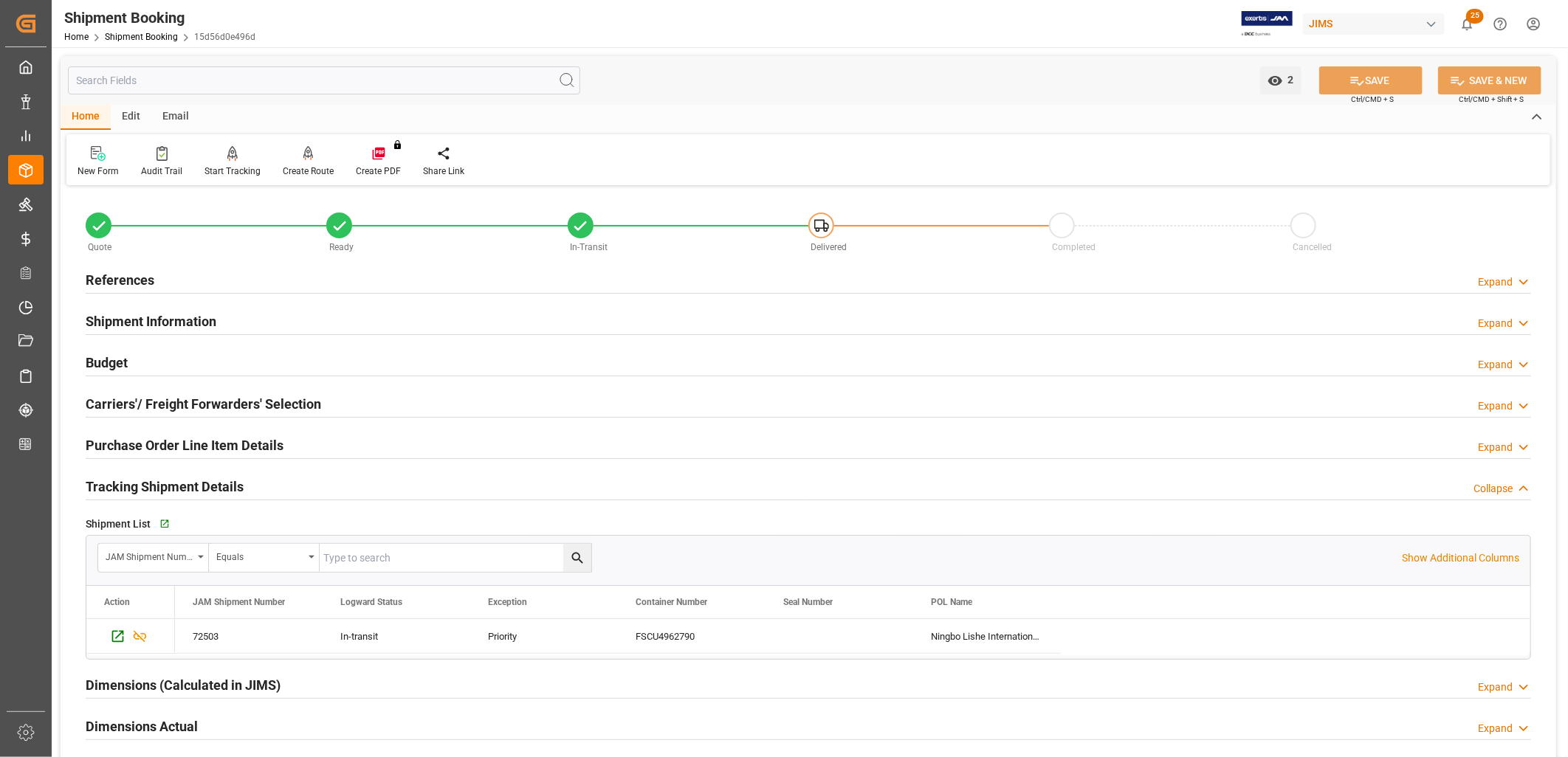
click at [275, 404] on h2 "Carriers'/ Freight Forwarders' Selection" at bounding box center [203, 404] width 236 height 20
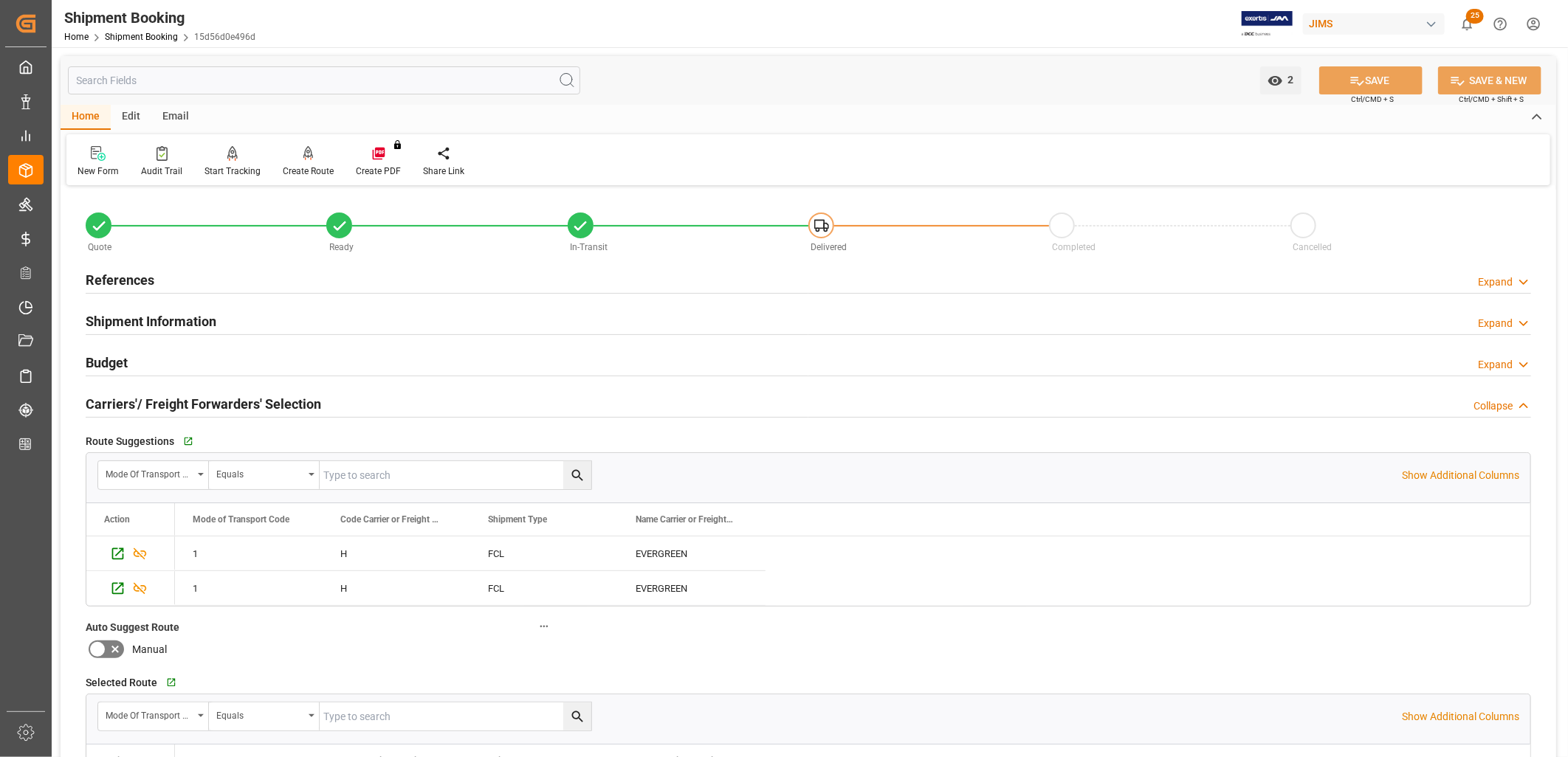
click at [178, 319] on h2 "Shipment Information" at bounding box center [151, 322] width 131 height 20
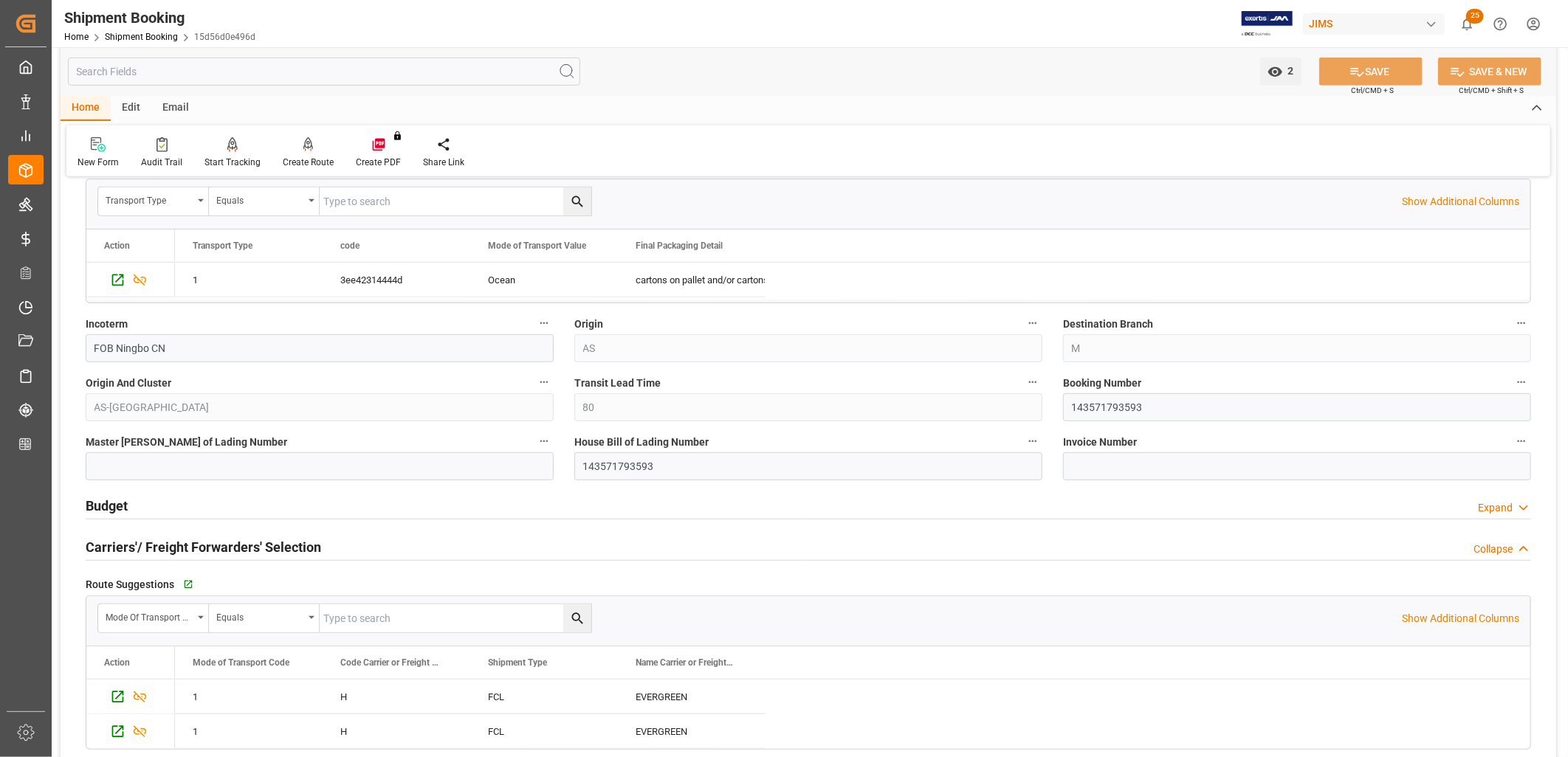
scroll to position [491, 0]
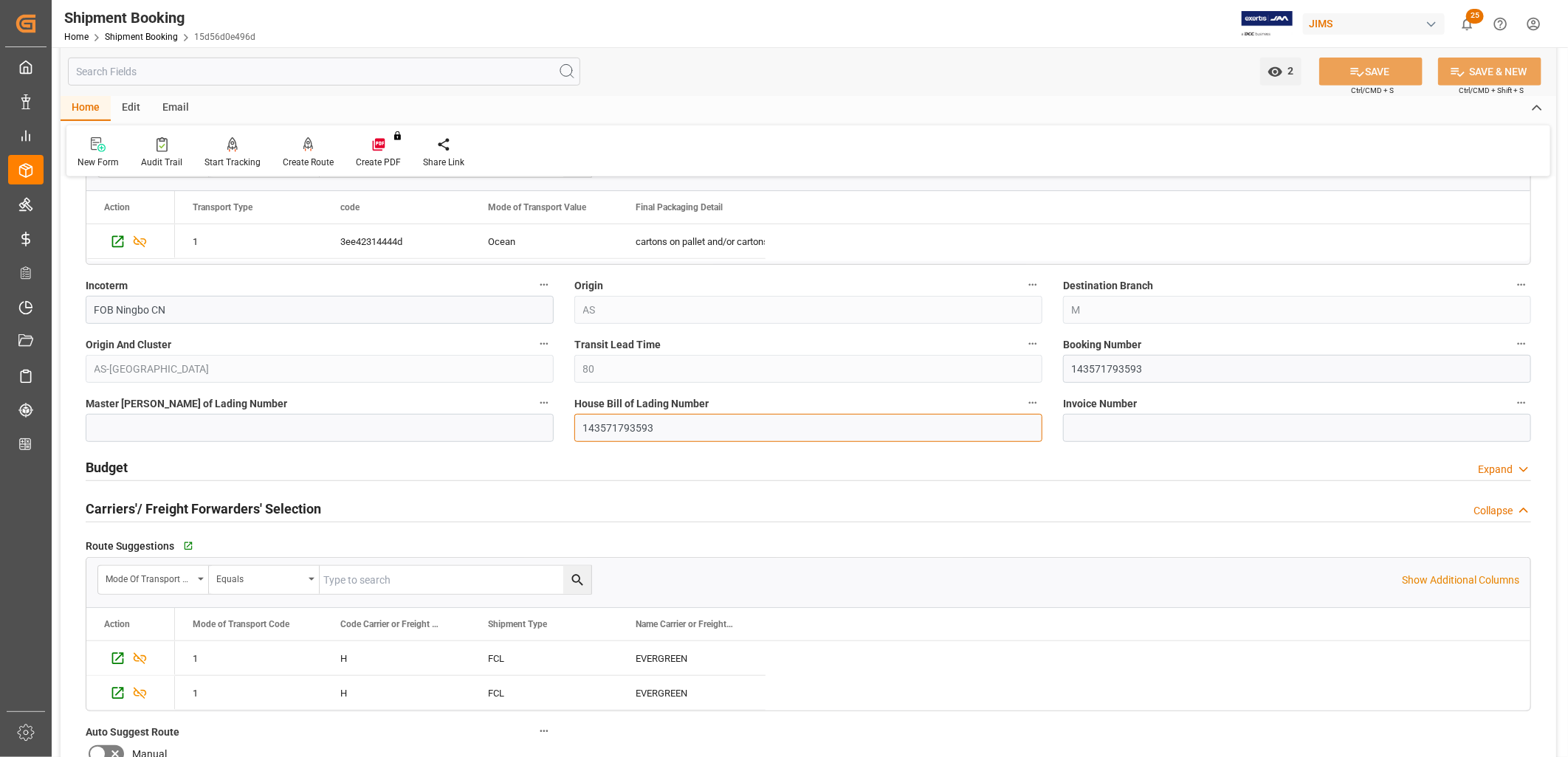
drag, startPoint x: 655, startPoint y: 431, endPoint x: 581, endPoint y: 423, distance: 74.4
click at [581, 423] on input "143571793593" at bounding box center [808, 428] width 468 height 28
